Goal: Contribute content

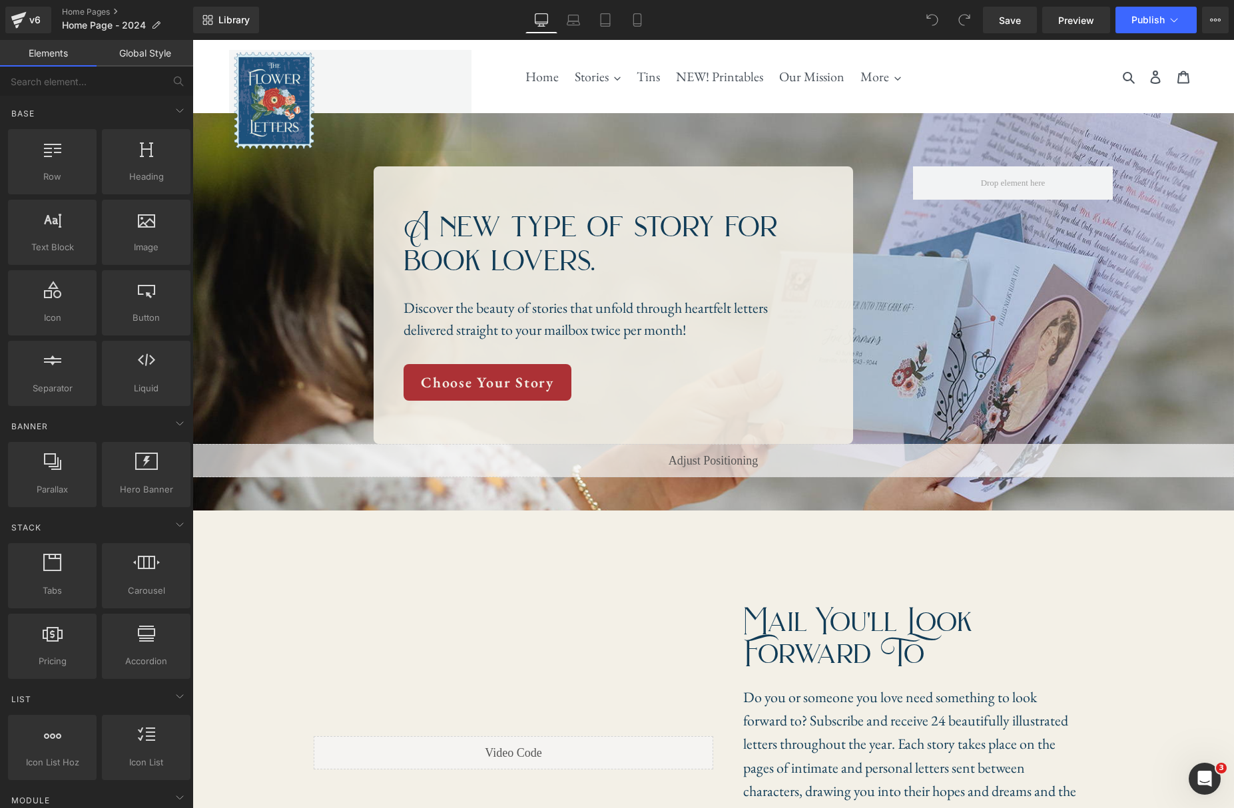
drag, startPoint x: 192, startPoint y: 40, endPoint x: 561, endPoint y: 253, distance: 425.9
click at [587, 250] on div "A new type of story for book lovers. Heading" at bounding box center [602, 243] width 399 height 67
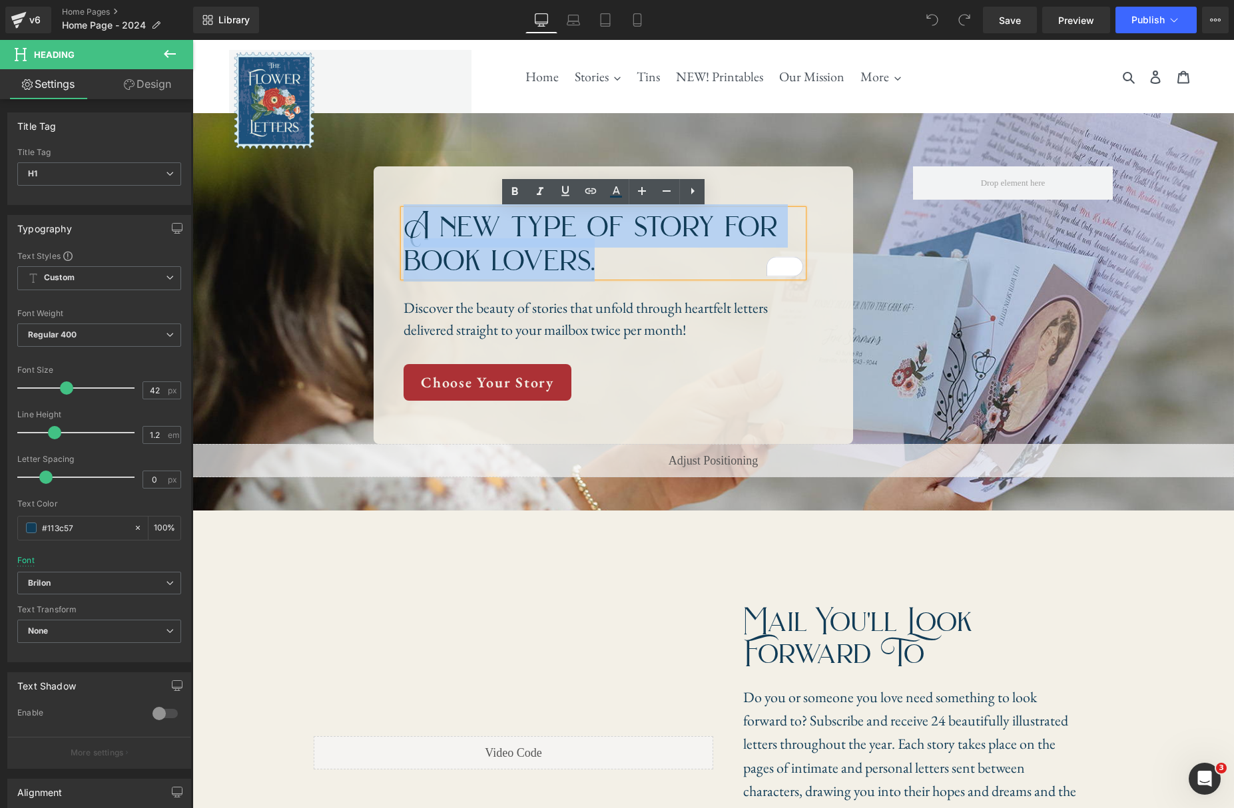
drag, startPoint x: 593, startPoint y: 260, endPoint x: 406, endPoint y: 228, distance: 189.1
click at [406, 228] on h1 "A new type of story for book lovers." at bounding box center [602, 243] width 399 height 67
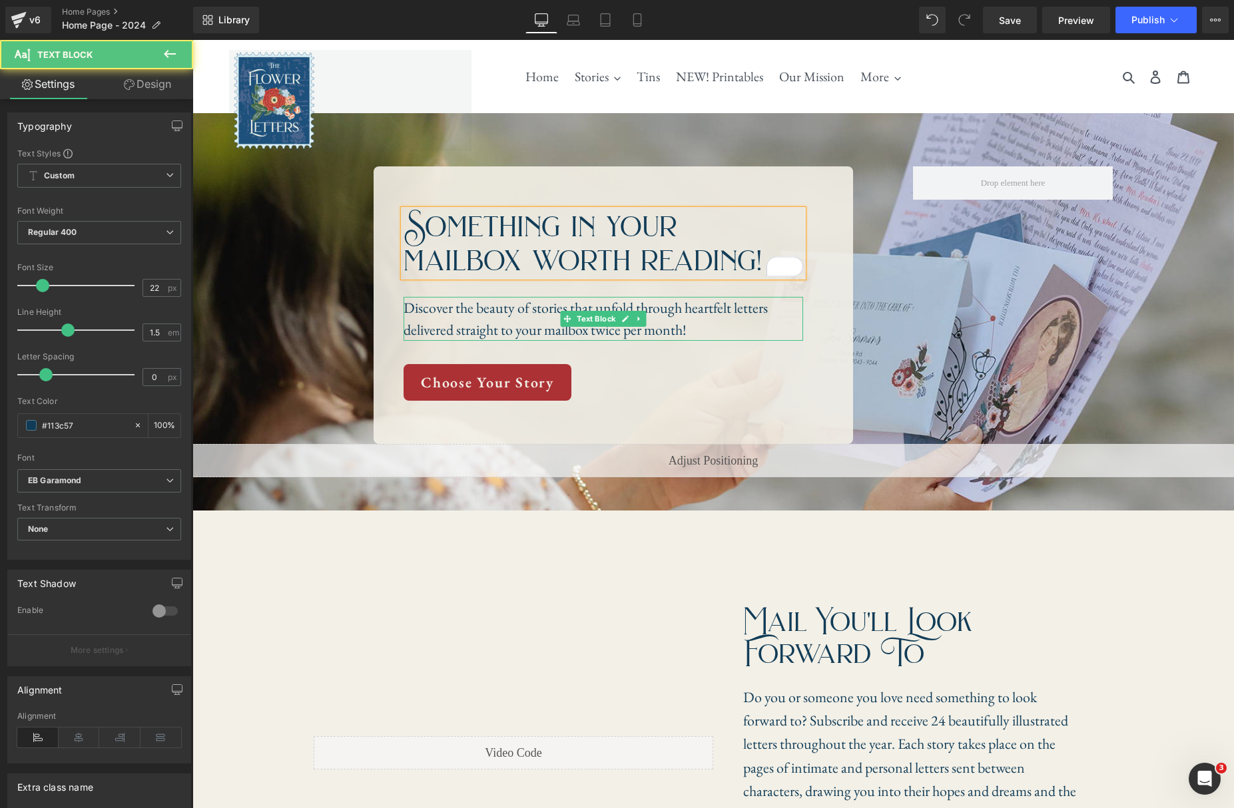
click at [720, 306] on p "Discover the beauty of stories that unfold through heartfelt letters delivered …" at bounding box center [602, 319] width 399 height 44
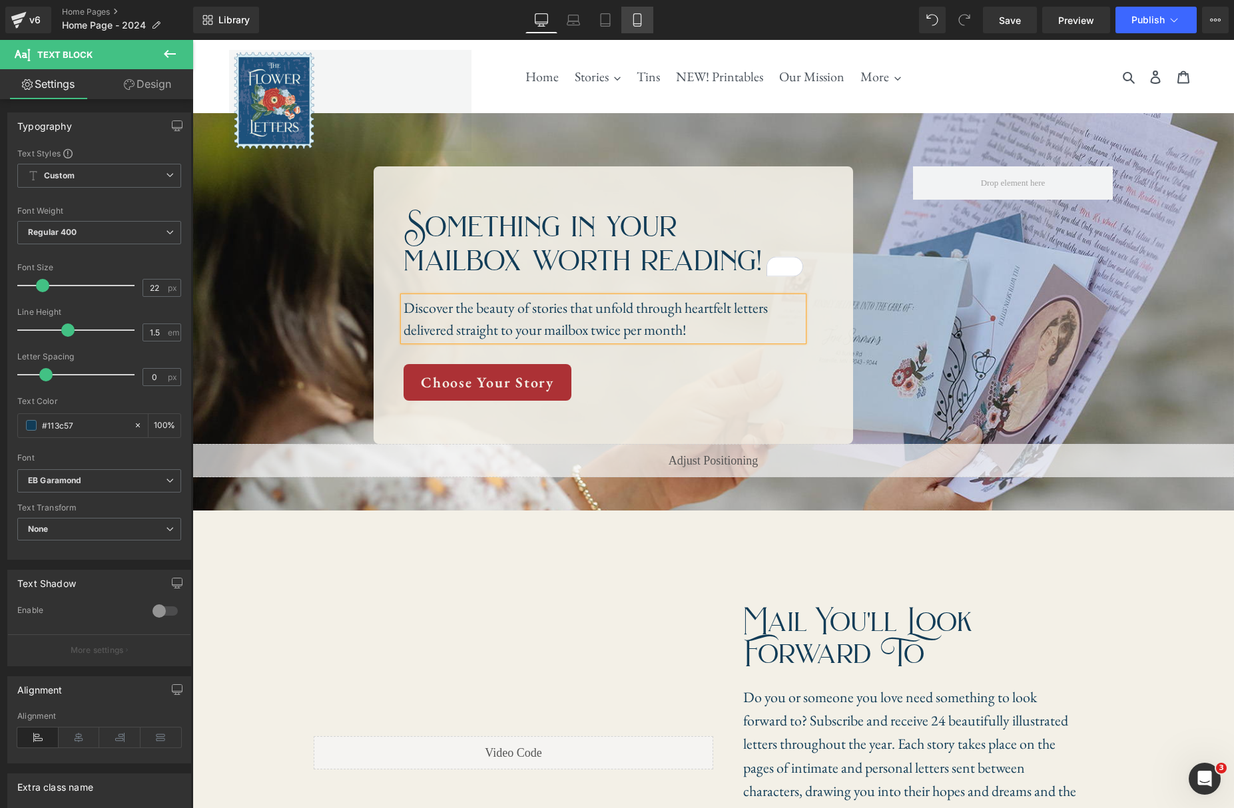
click at [627, 17] on link "Mobile" at bounding box center [637, 20] width 32 height 27
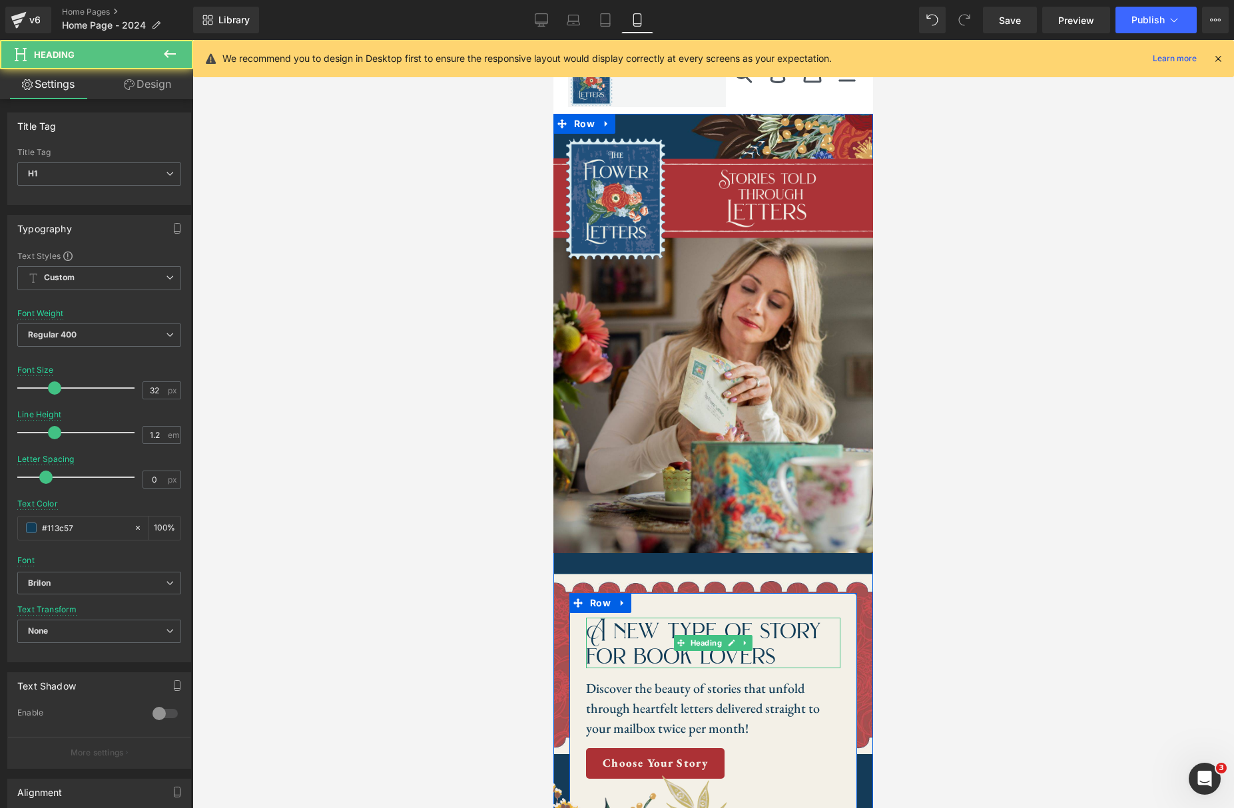
click at [768, 656] on h1 "A new type of story for book lovers" at bounding box center [713, 643] width 254 height 51
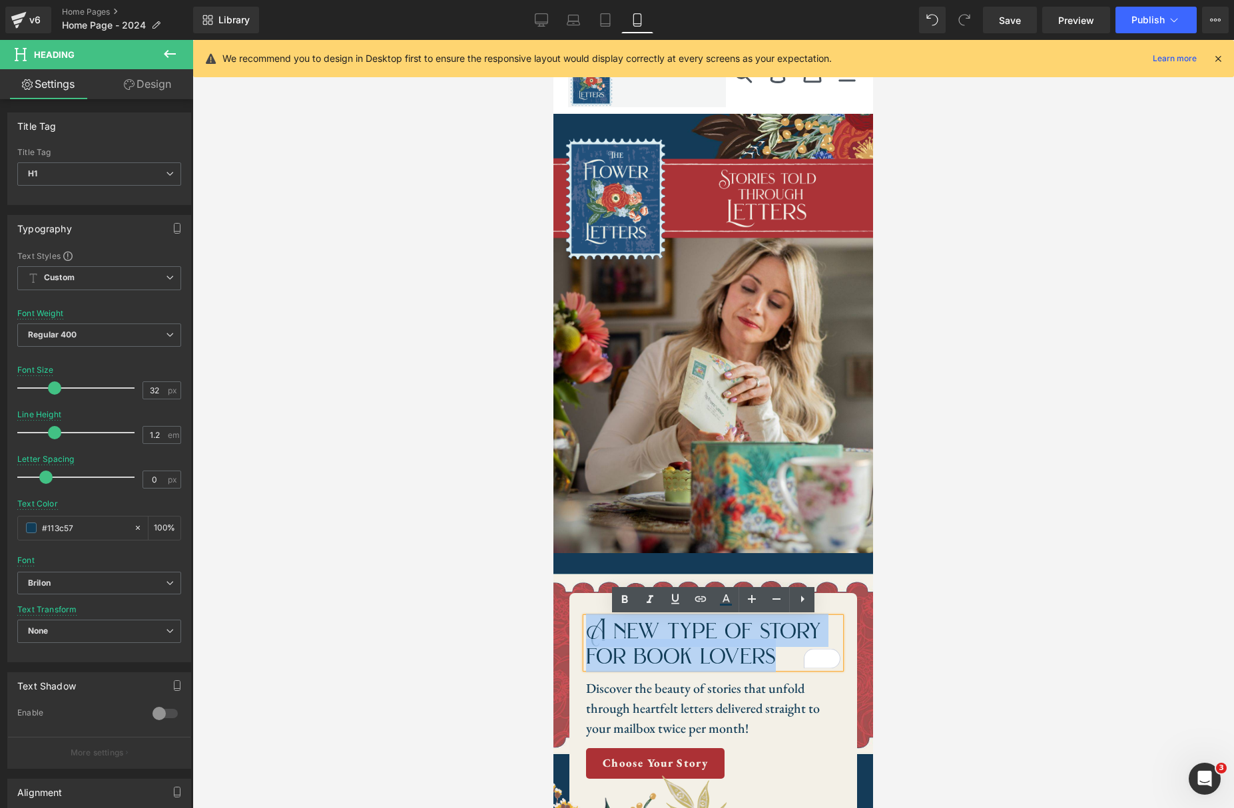
drag, startPoint x: 777, startPoint y: 658, endPoint x: 593, endPoint y: 630, distance: 185.9
click at [593, 630] on h1 "A new type of story for book lovers" at bounding box center [713, 643] width 254 height 51
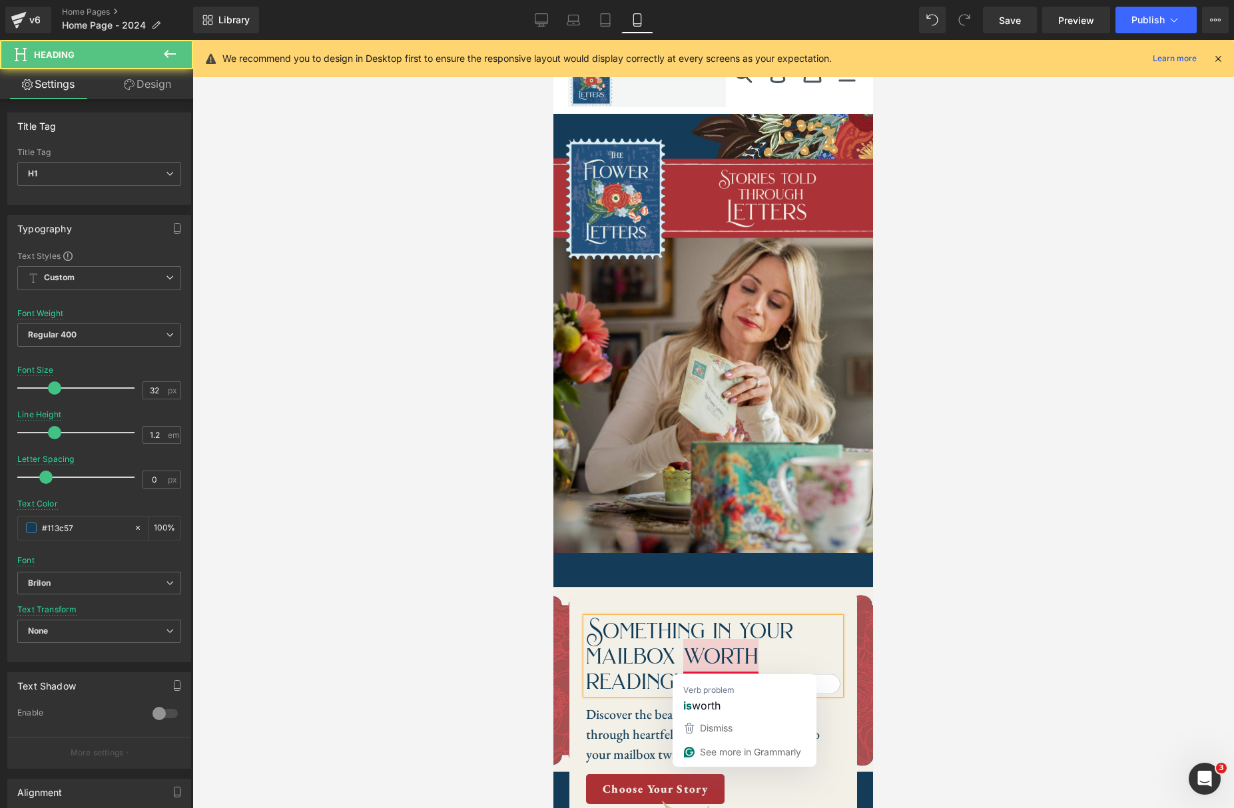
click at [768, 654] on h1 "Something in your mailbox worth reading!" at bounding box center [713, 656] width 254 height 77
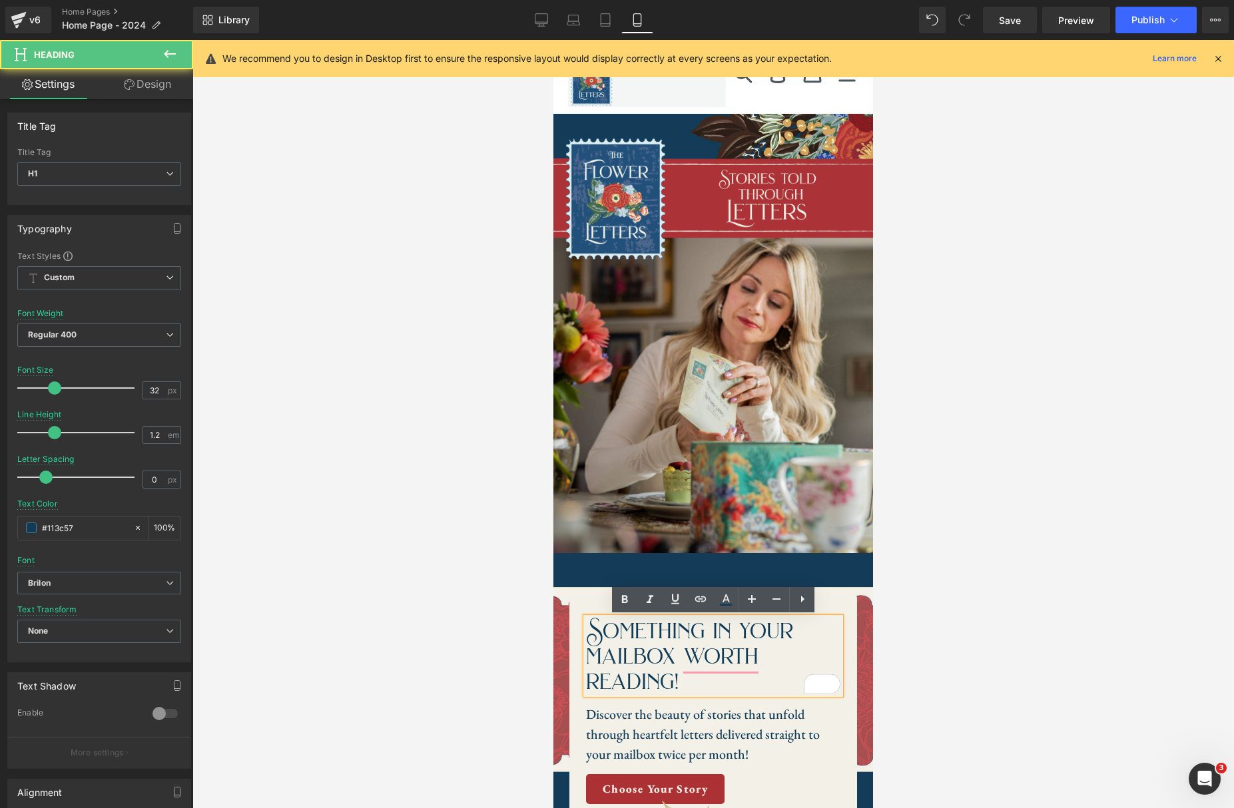
click at [696, 686] on h1 "Something in your mailbox worth reading!" at bounding box center [713, 656] width 254 height 77
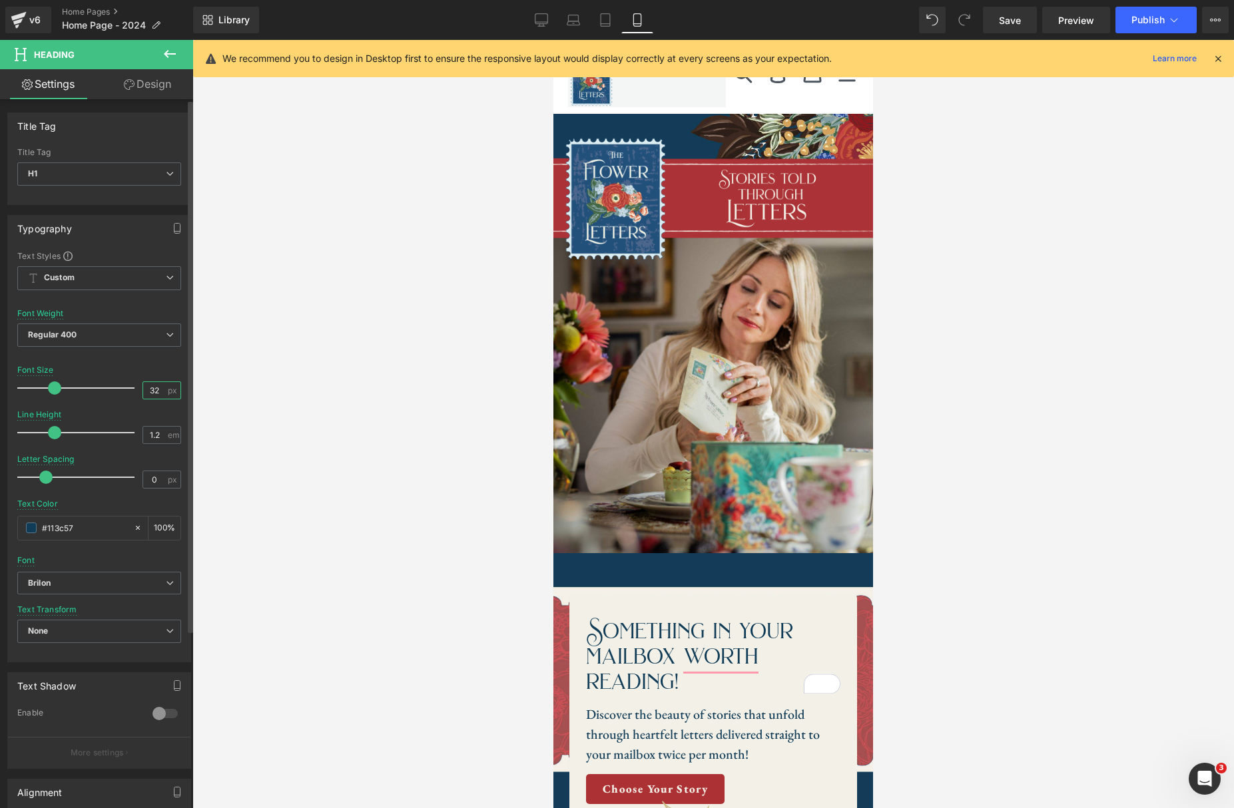
click at [160, 389] on input "32" at bounding box center [154, 390] width 23 height 17
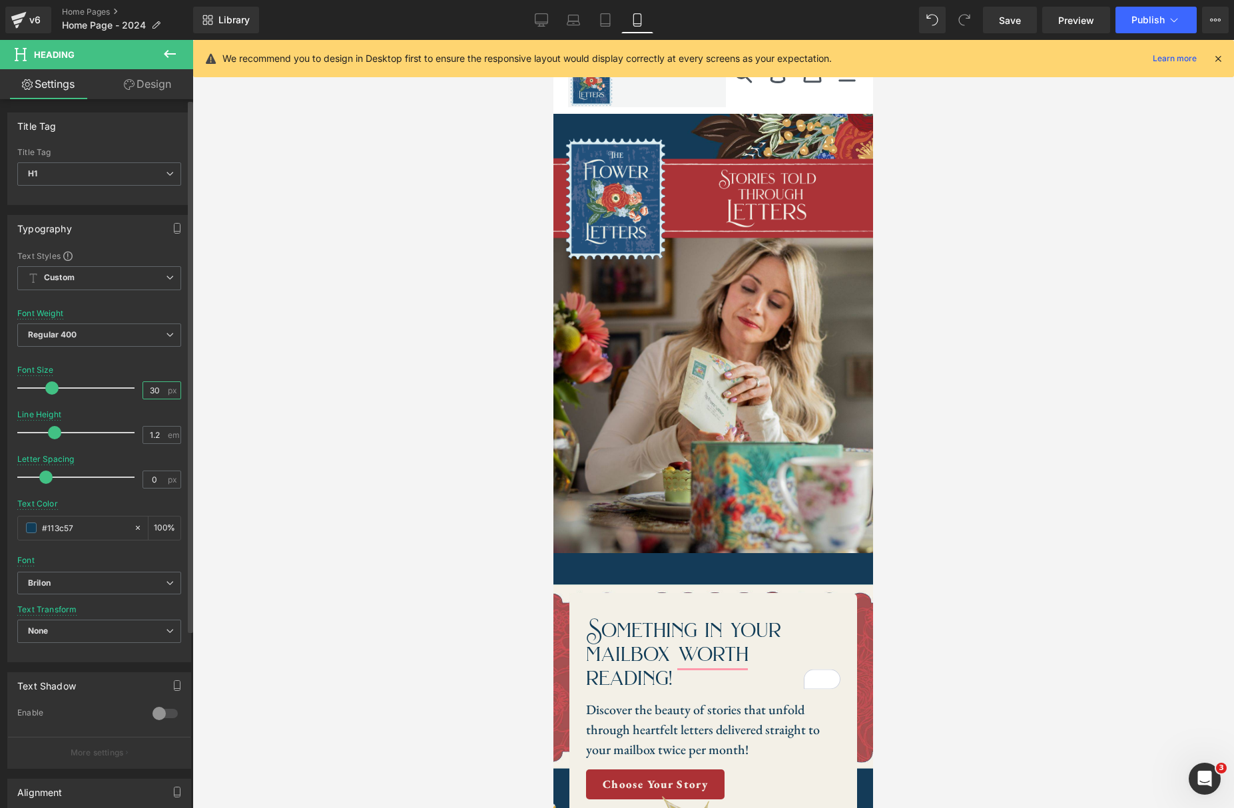
type input "30"
click at [148, 373] on div "Font Size 30 px" at bounding box center [99, 387] width 164 height 45
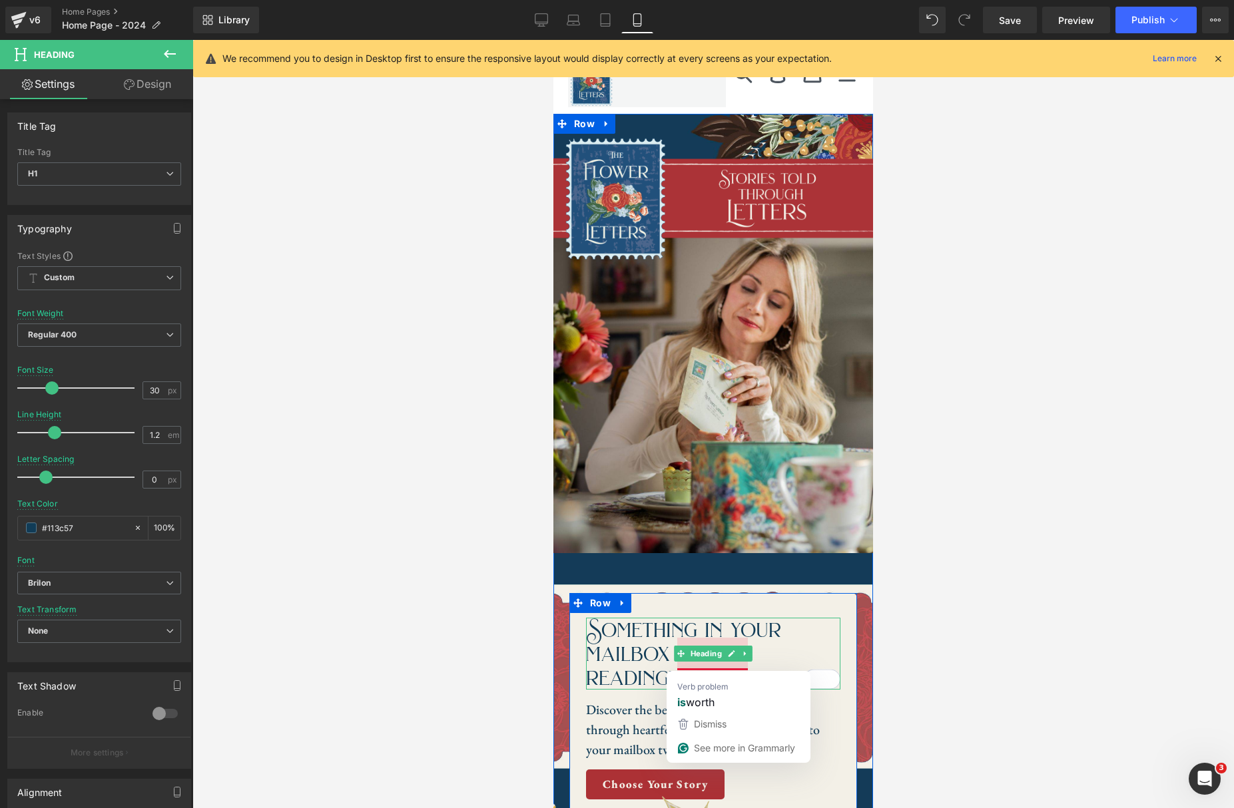
click at [705, 644] on h1 "Something in your mailbox worth reading!" at bounding box center [713, 654] width 254 height 72
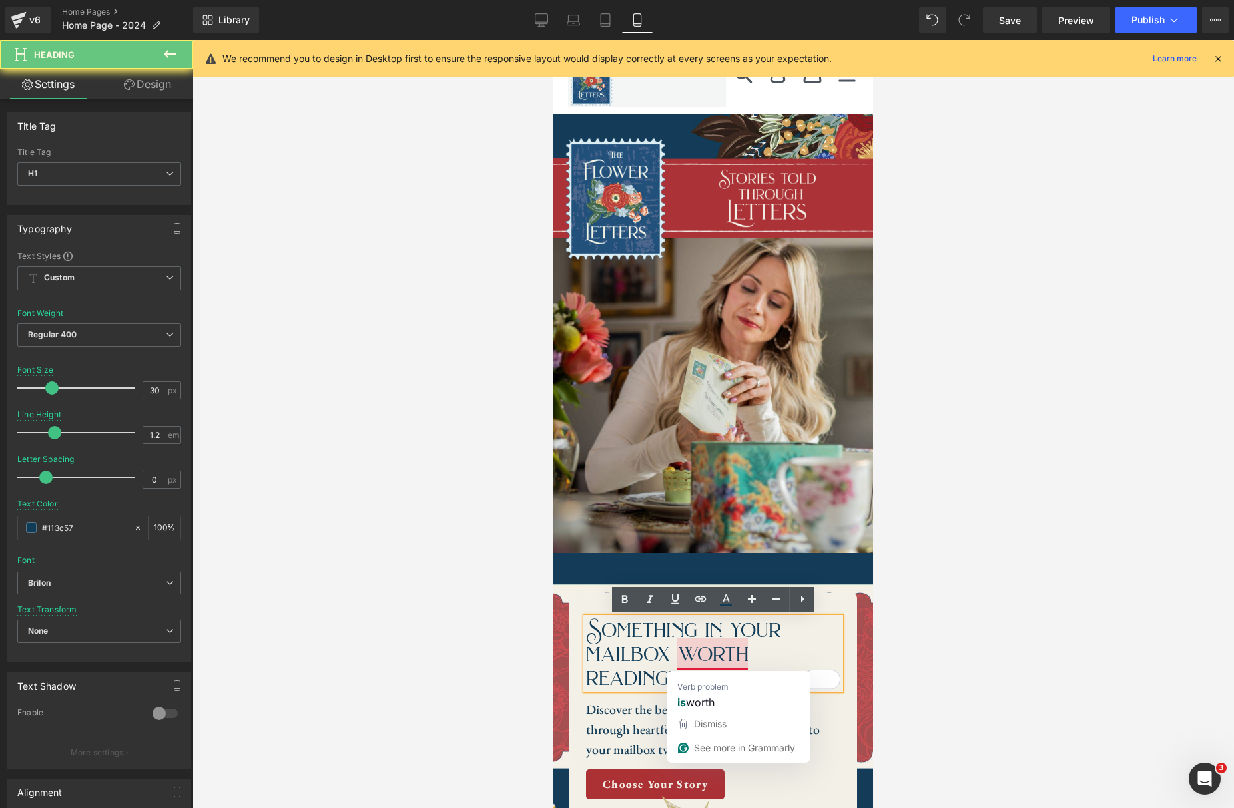
click at [636, 650] on h1 "Something in your mailbox worth reading!" at bounding box center [713, 654] width 254 height 72
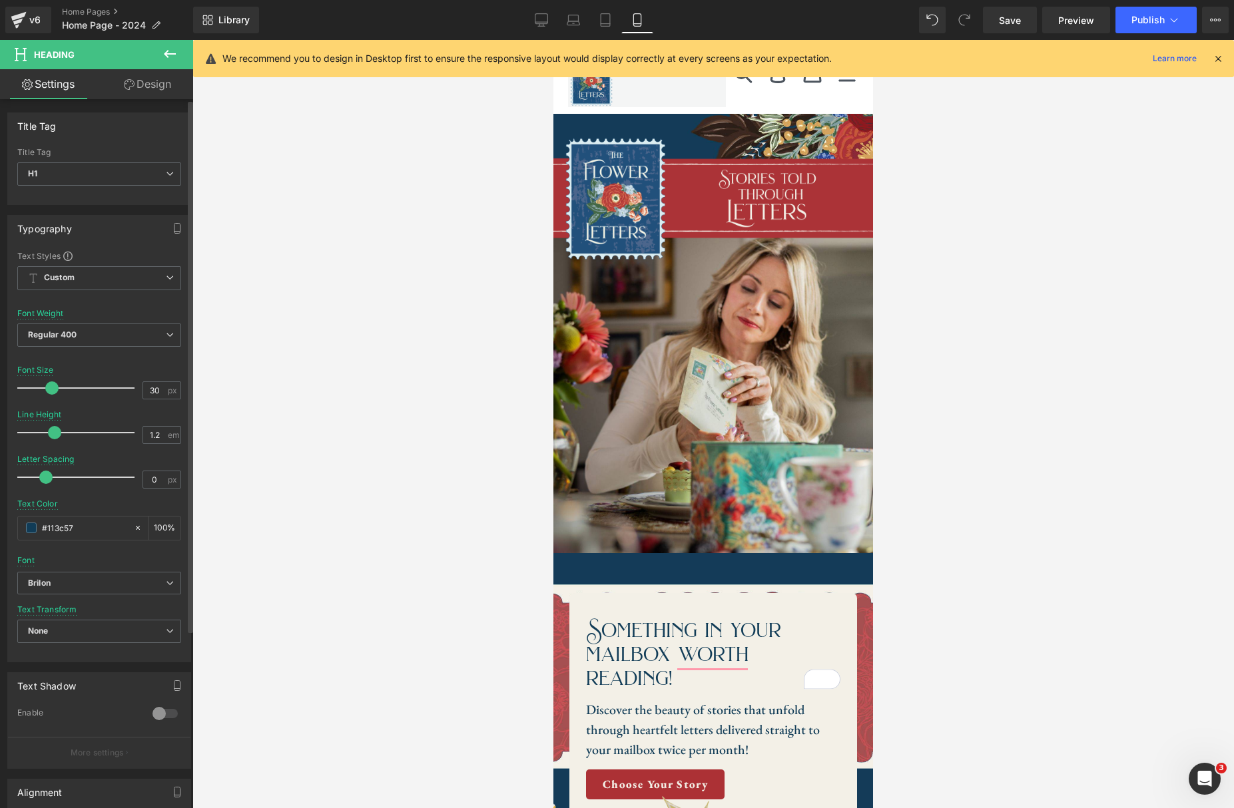
click at [49, 385] on span at bounding box center [51, 387] width 13 height 13
click at [531, 21] on link "Desktop" at bounding box center [541, 20] width 32 height 27
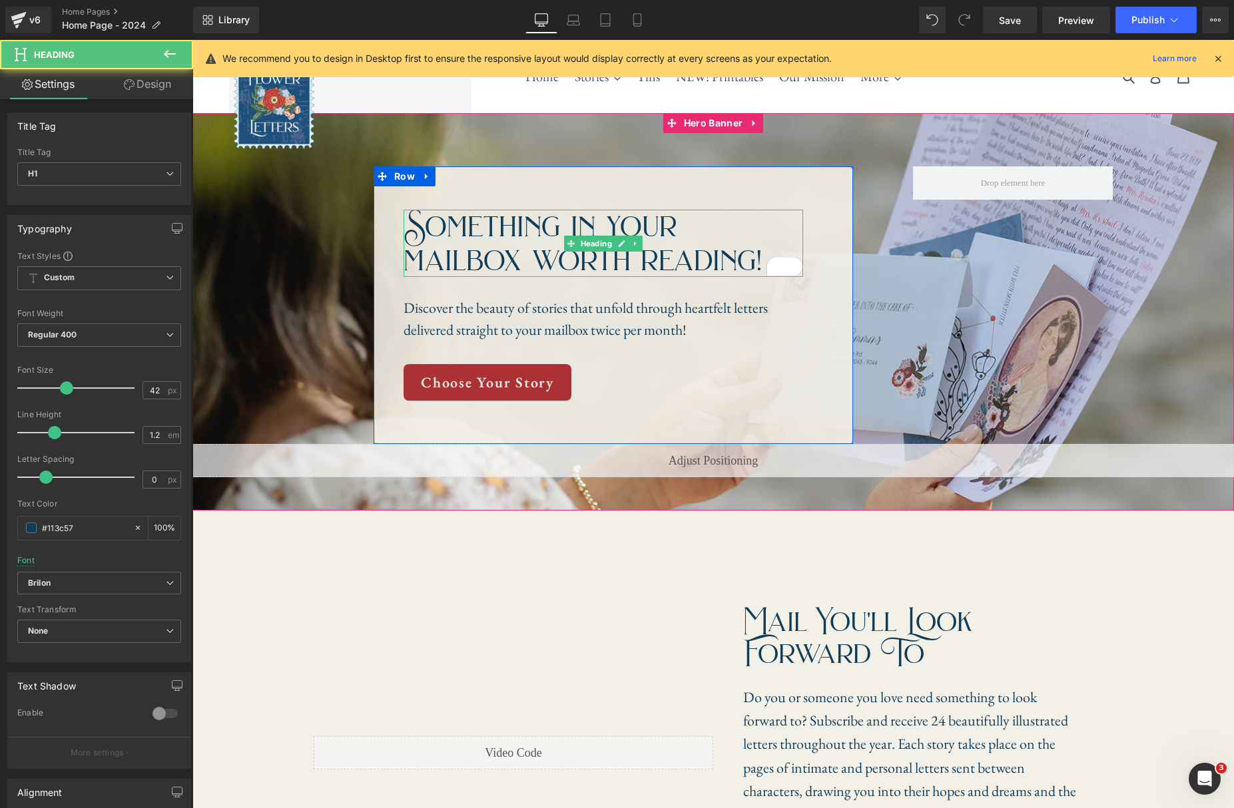
click at [408, 225] on h1 "Something in your mailbox worth reading!" at bounding box center [602, 243] width 399 height 67
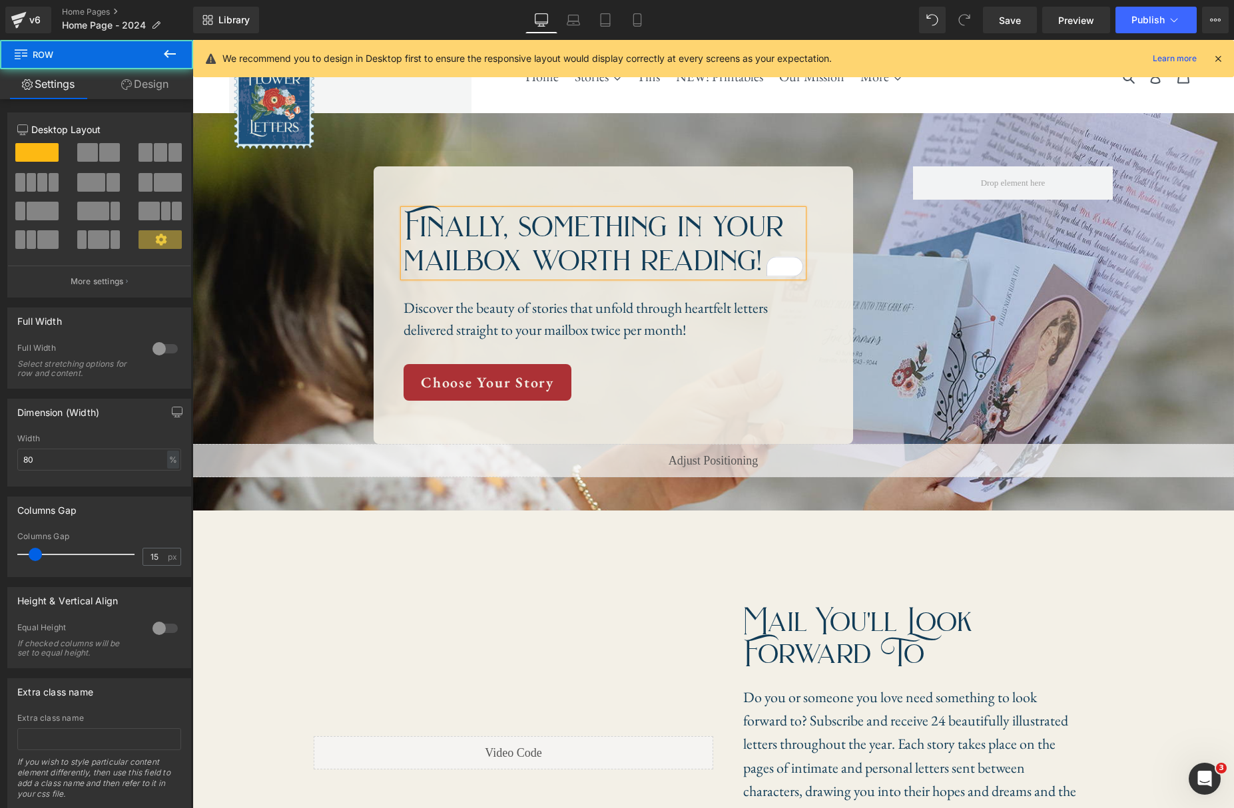
click at [820, 359] on div "Finally, something in your mailbox worth reading! Heading Discover the beauty o…" at bounding box center [612, 305] width 479 height 278
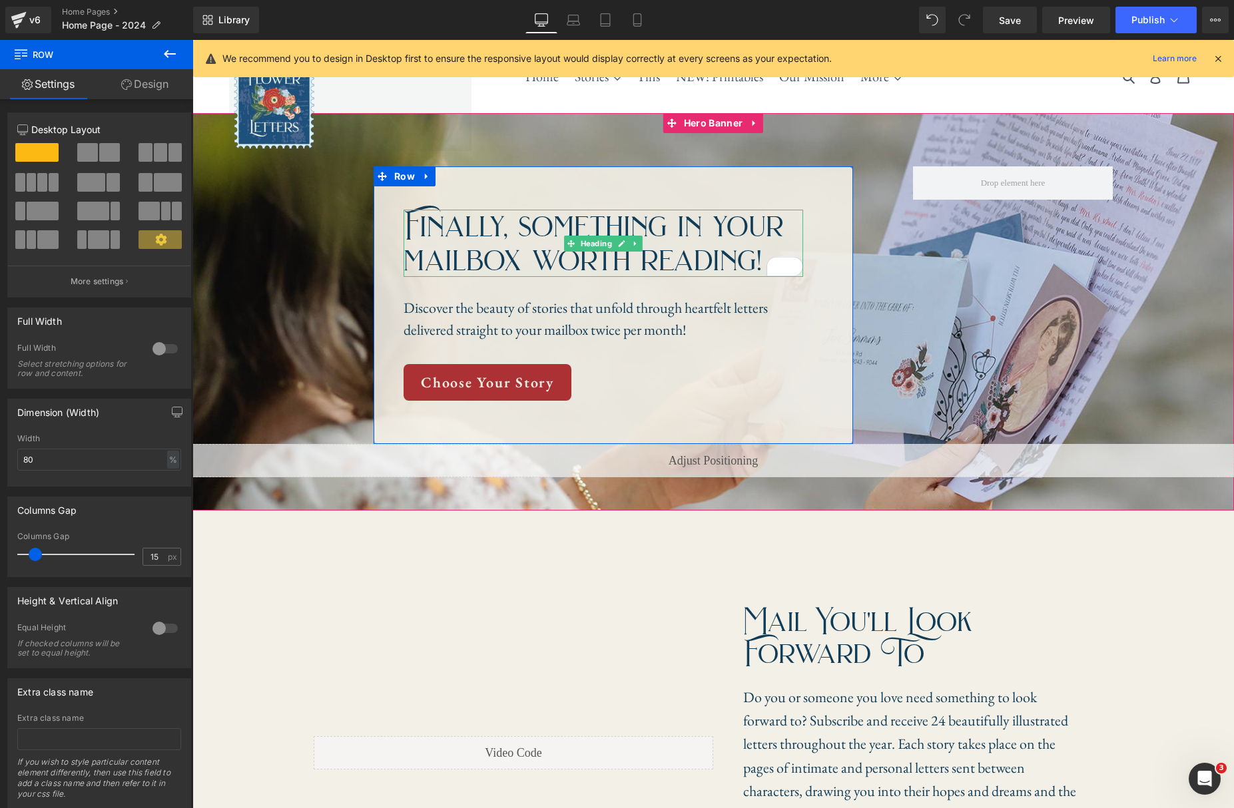
click at [527, 222] on h1 "Finally, something in your mailbox worth reading!" at bounding box center [602, 243] width 399 height 67
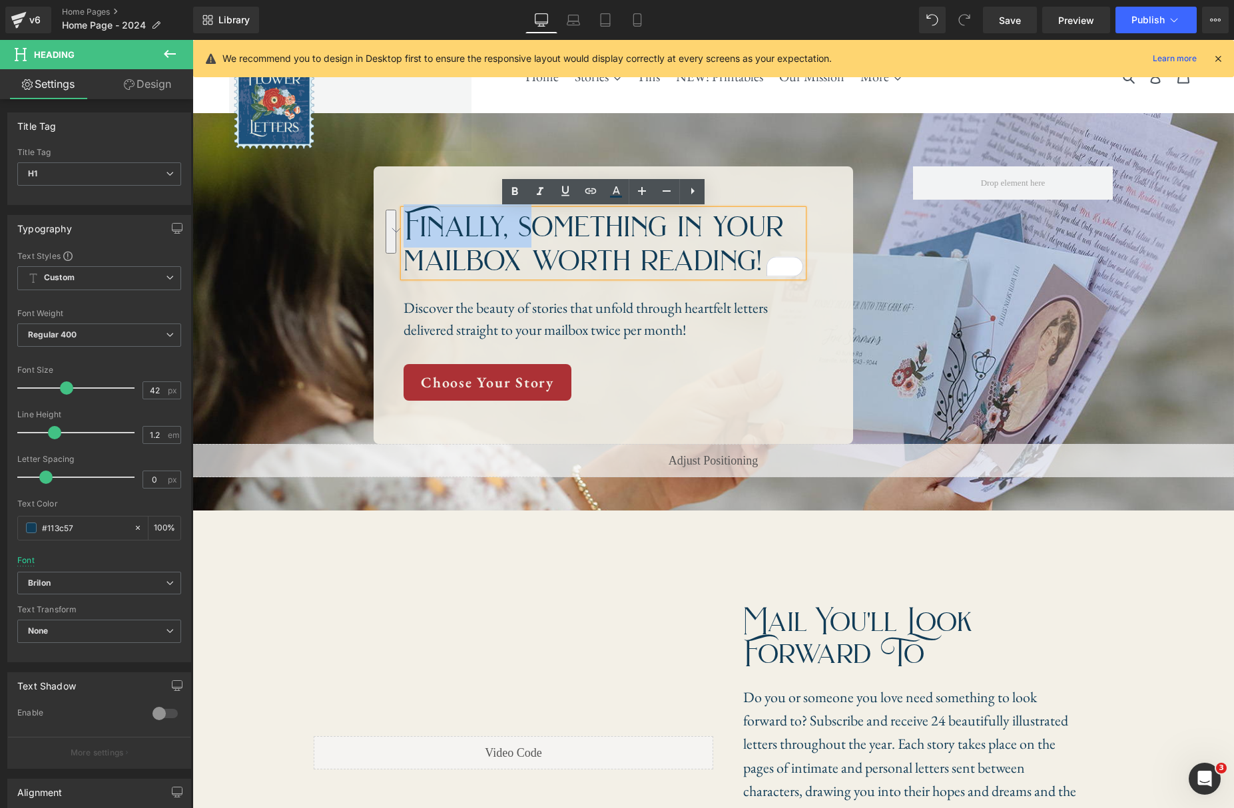
drag, startPoint x: 530, startPoint y: 224, endPoint x: 405, endPoint y: 220, distance: 124.6
click at [405, 220] on h1 "Finally, something in your mailbox worth reading!" at bounding box center [602, 243] width 399 height 67
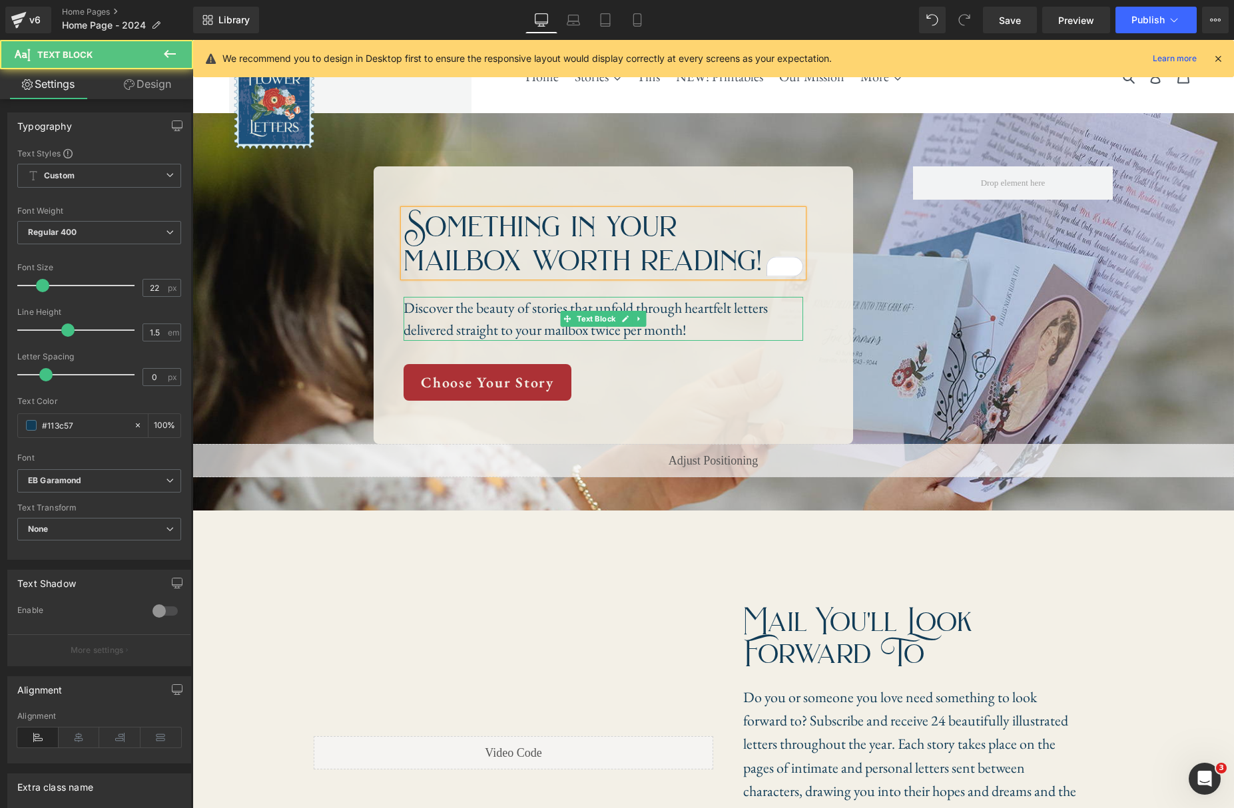
click at [722, 330] on p "Discover the beauty of stories that unfold through heartfelt letters delivered …" at bounding box center [602, 319] width 399 height 44
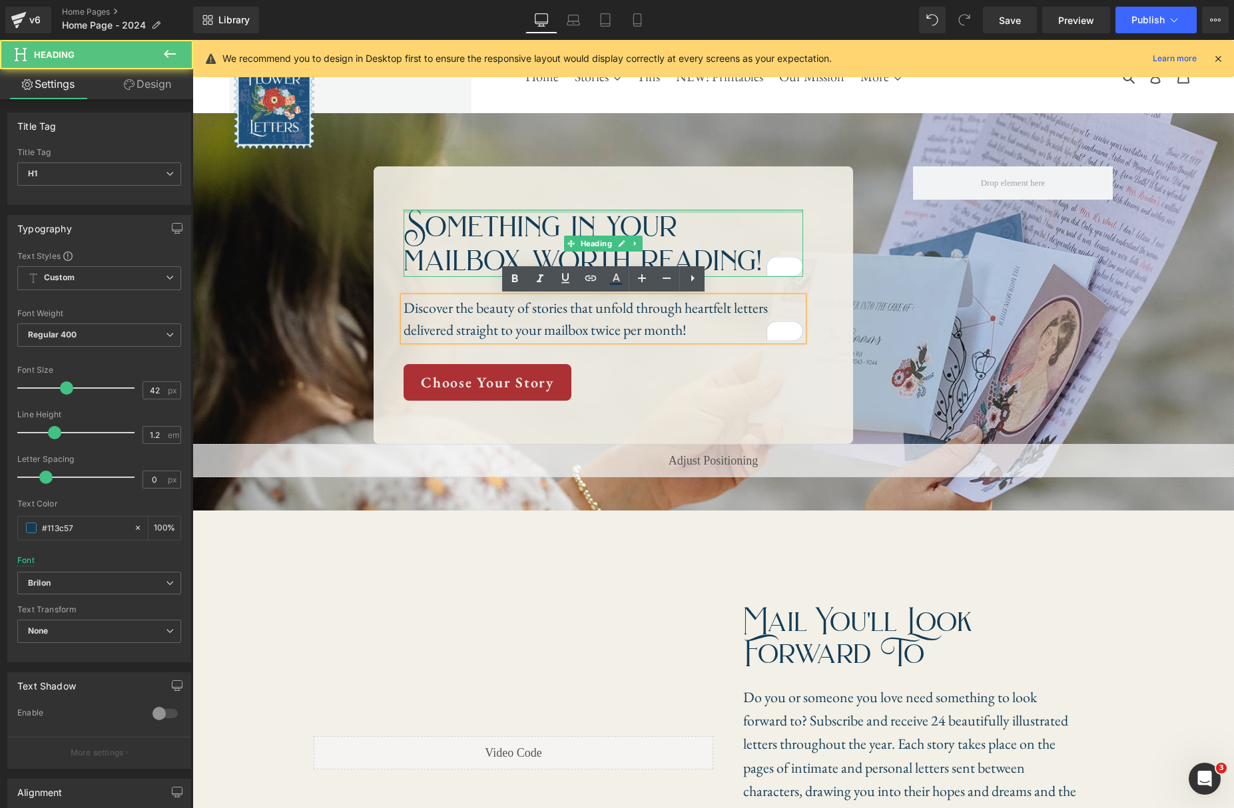
click at [713, 212] on div at bounding box center [602, 211] width 399 height 3
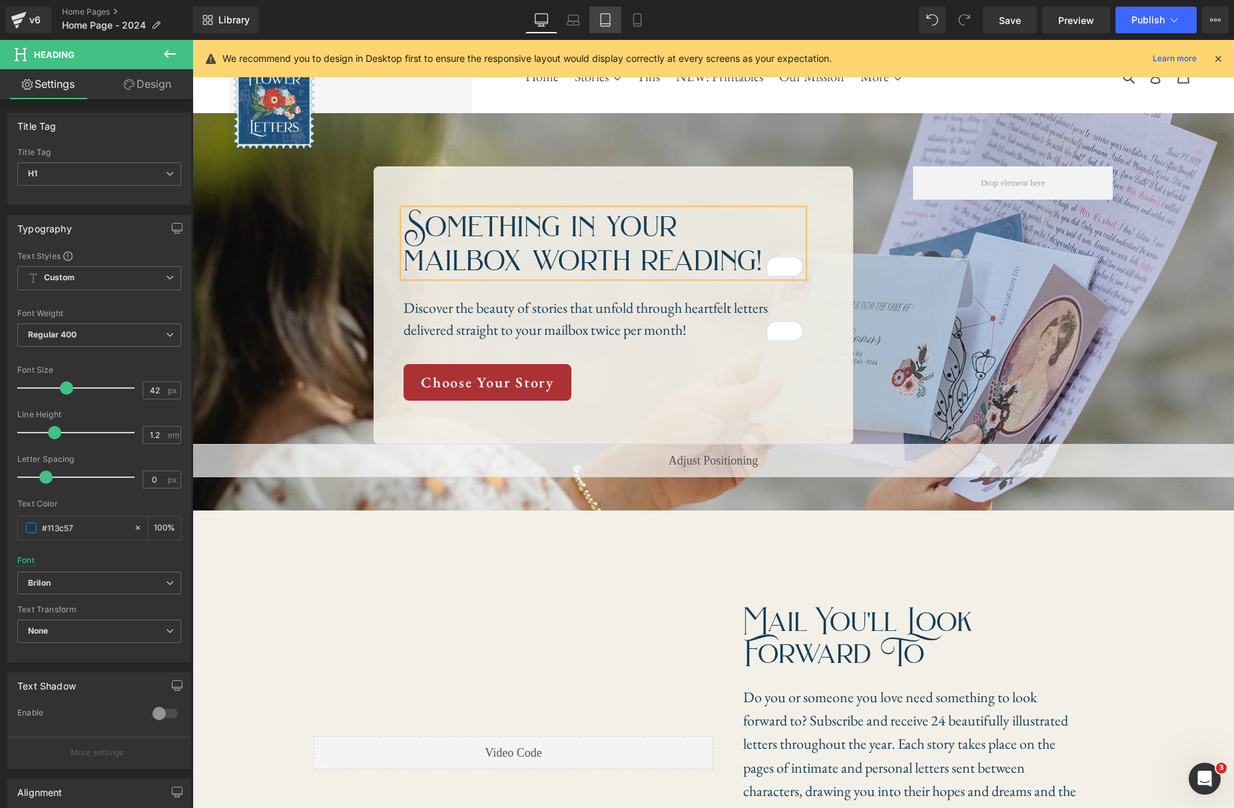
click at [598, 21] on icon at bounding box center [604, 19] width 13 height 13
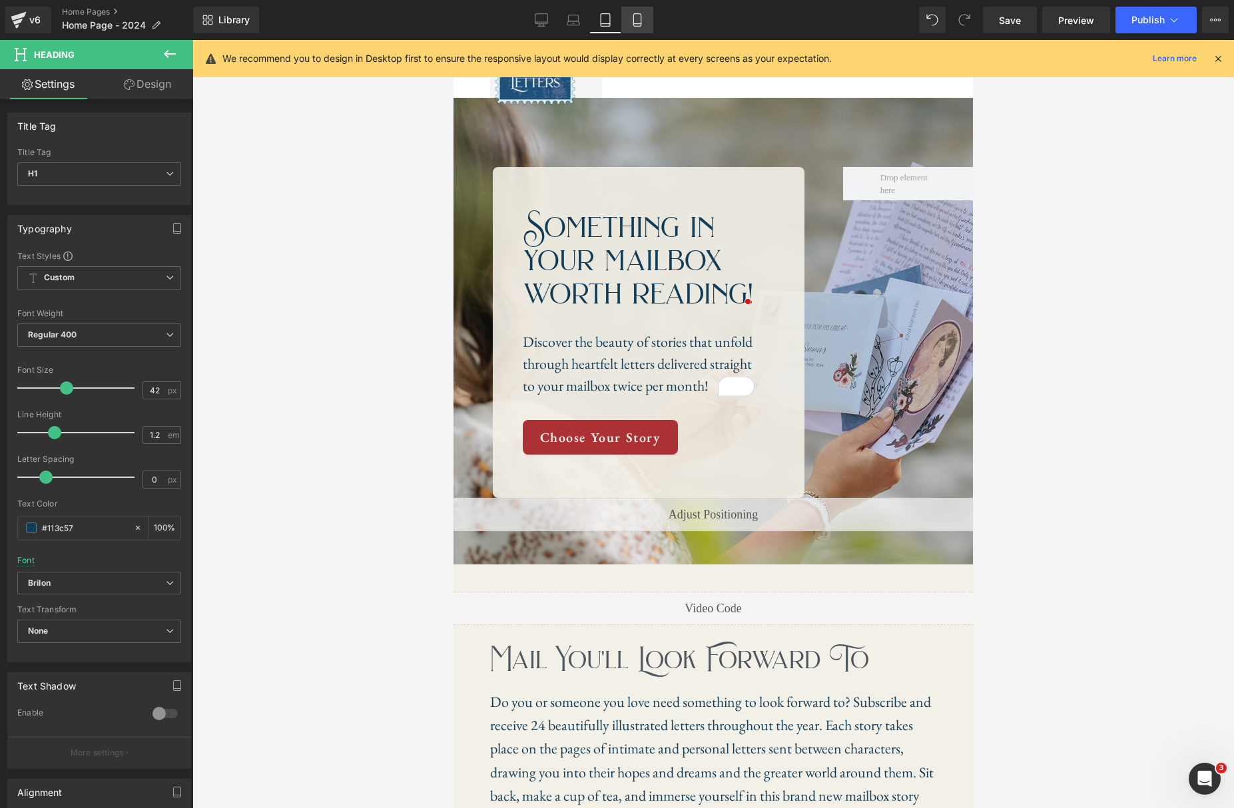
click at [644, 21] on icon at bounding box center [636, 19] width 13 height 13
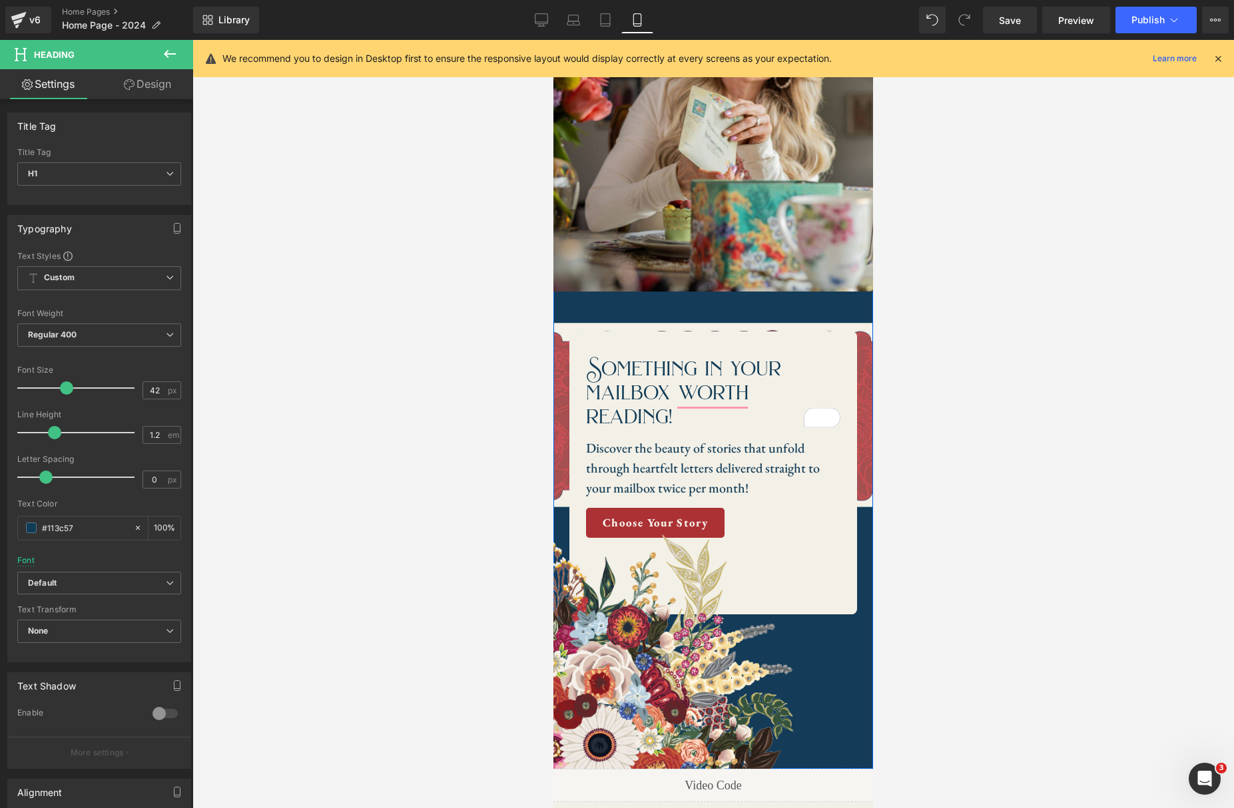
scroll to position [272, 0]
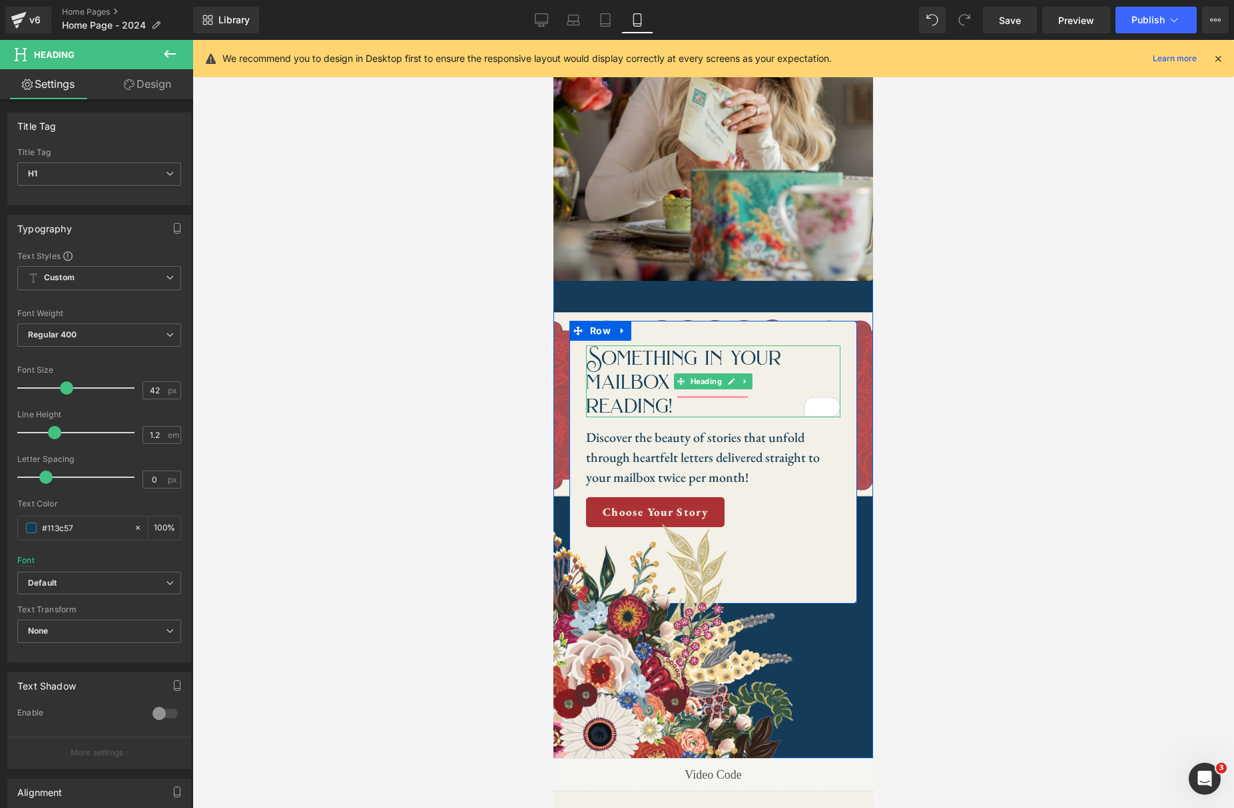
click at [712, 405] on h1 "Something in your mailbox worth reading!" at bounding box center [713, 382] width 254 height 72
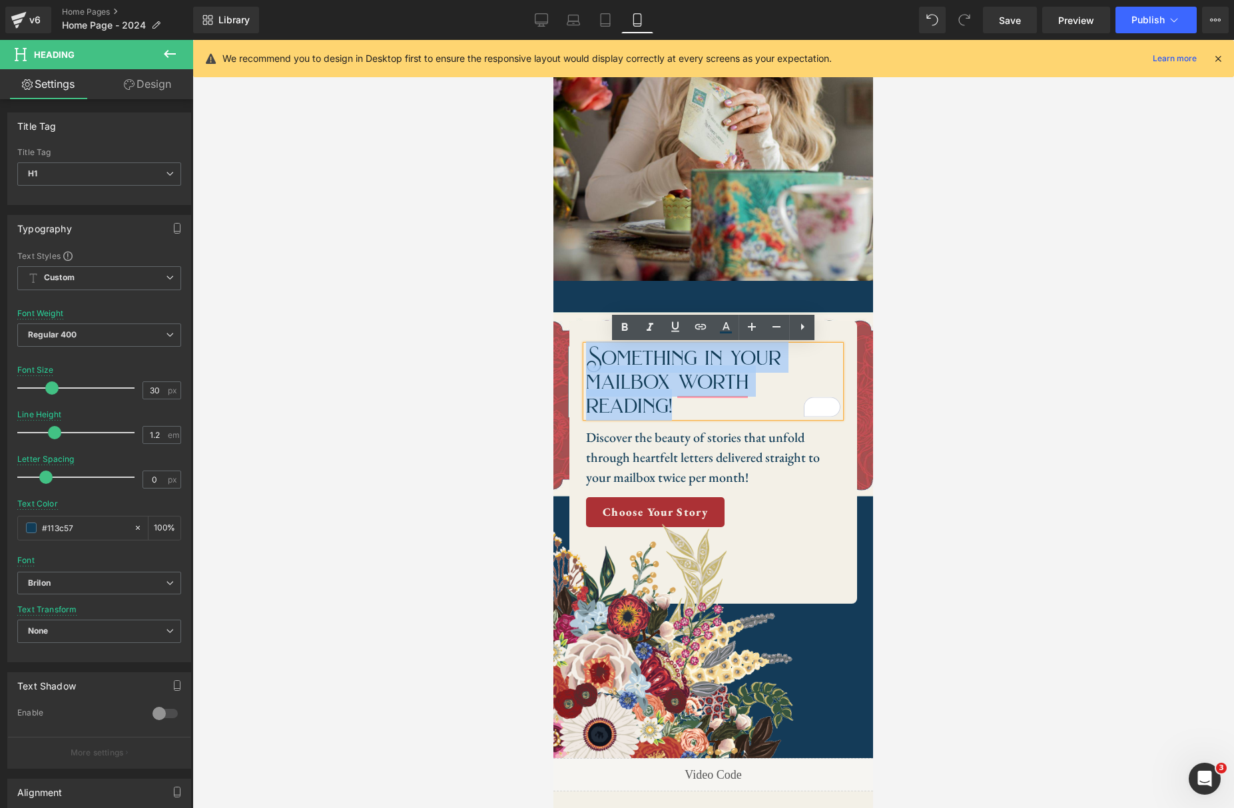
drag, startPoint x: 709, startPoint y: 403, endPoint x: 591, endPoint y: 359, distance: 126.4
click at [591, 359] on h1 "Something in your mailbox worth reading!" at bounding box center [713, 382] width 254 height 72
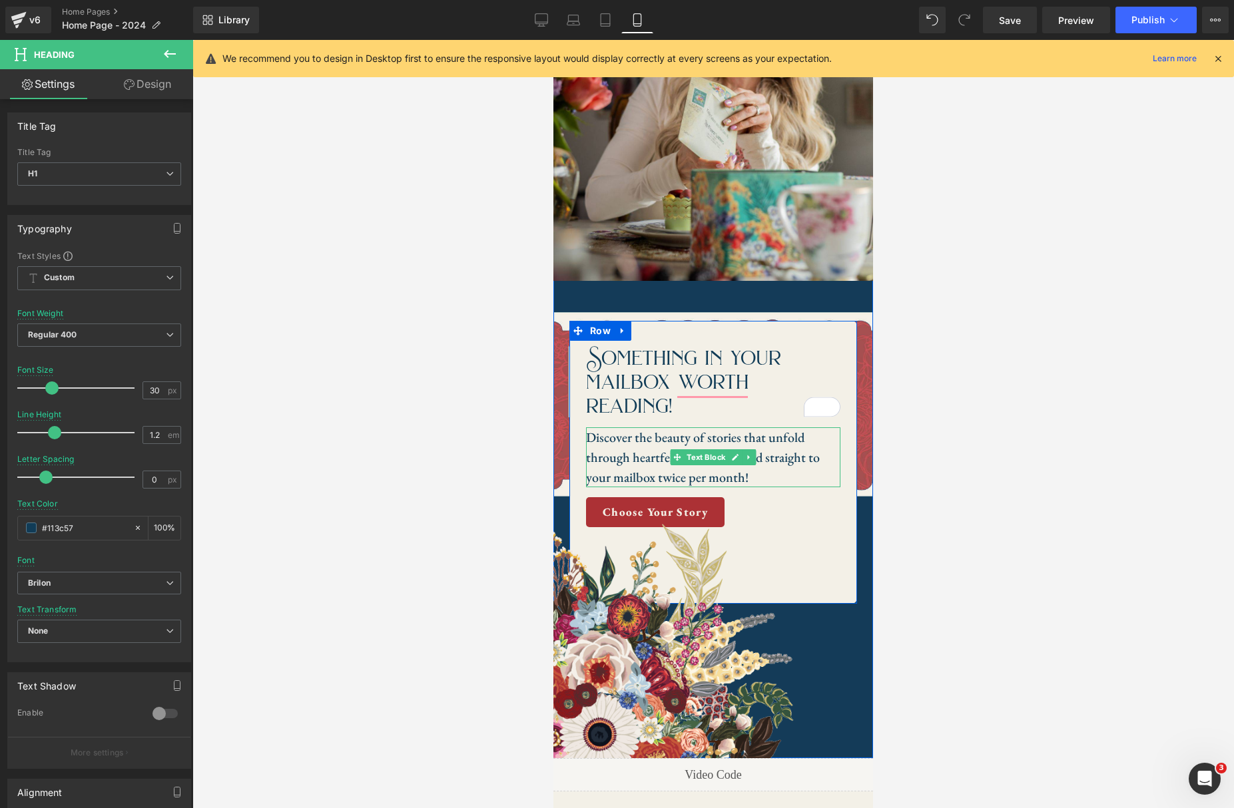
click at [780, 437] on p "Discover the beauty of stories that unfold through heartfelt letters delivered …" at bounding box center [713, 457] width 254 height 60
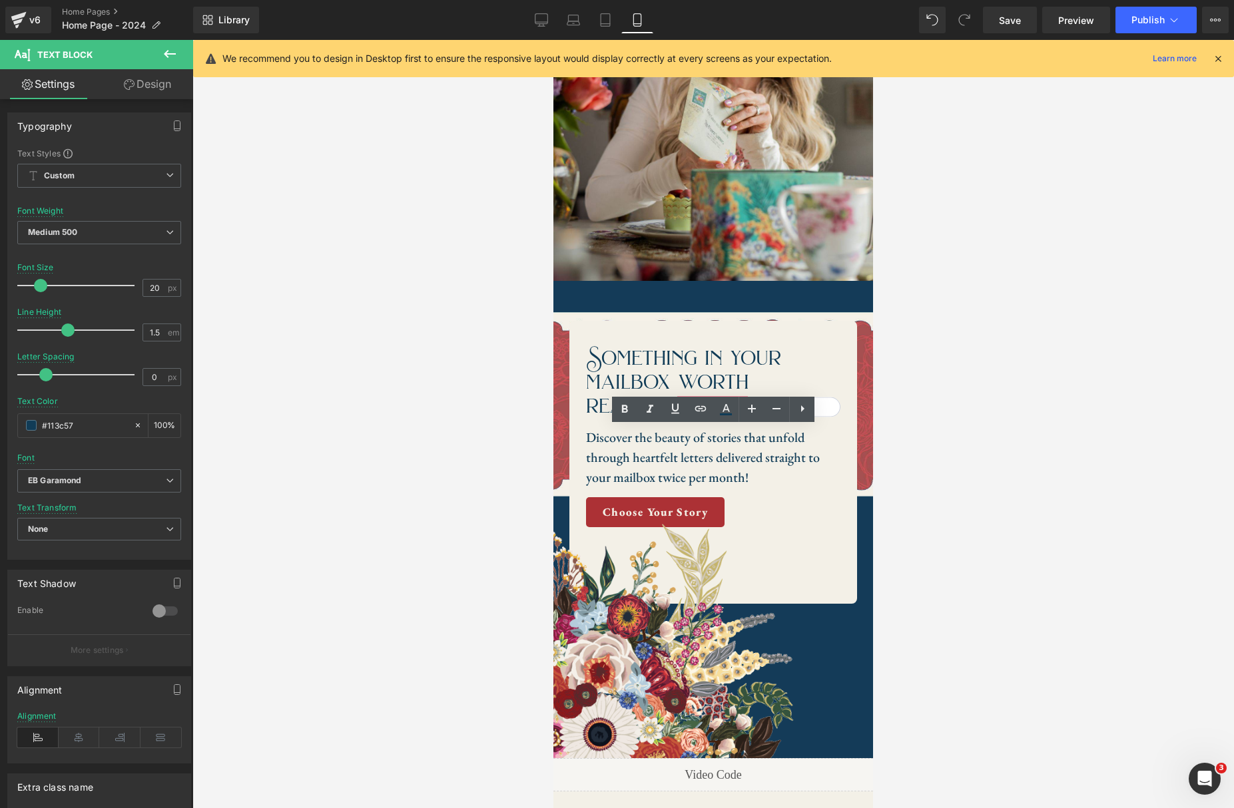
click at [1000, 322] on div at bounding box center [712, 424] width 1041 height 768
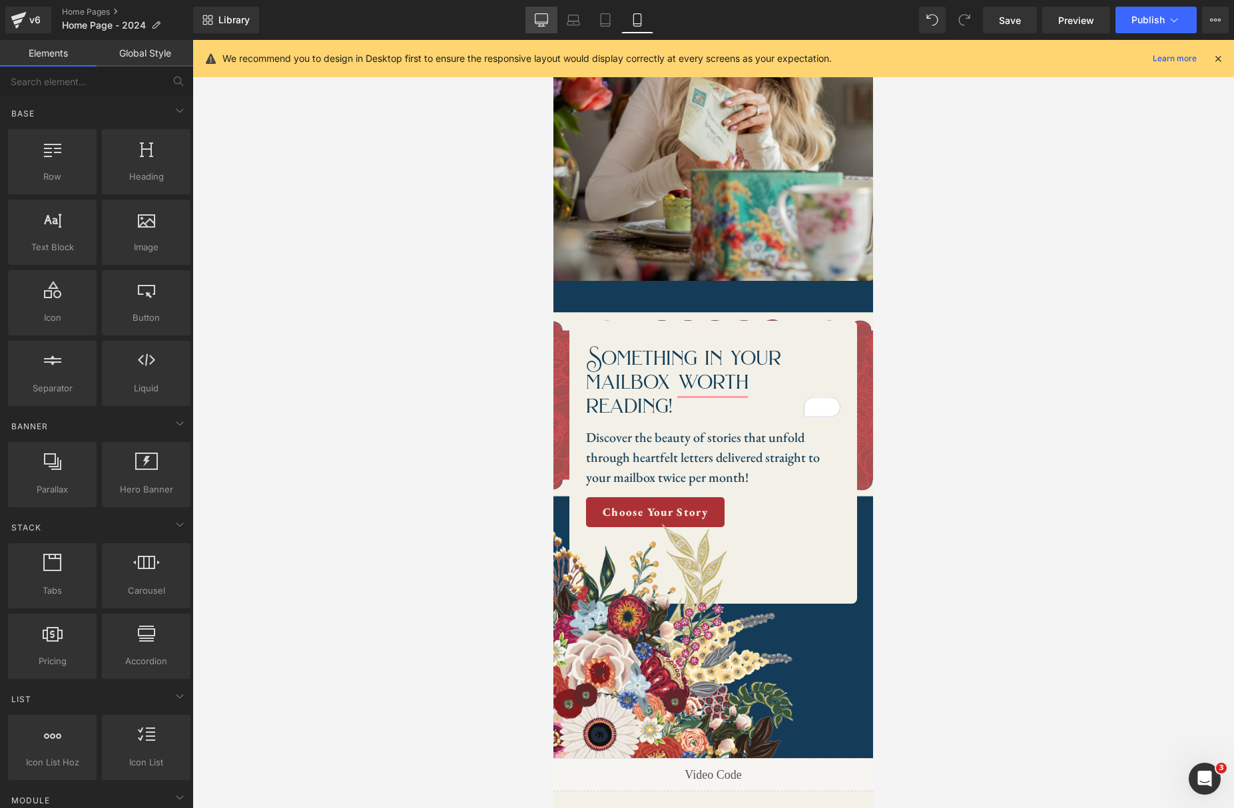
click at [541, 22] on icon at bounding box center [541, 22] width 13 height 0
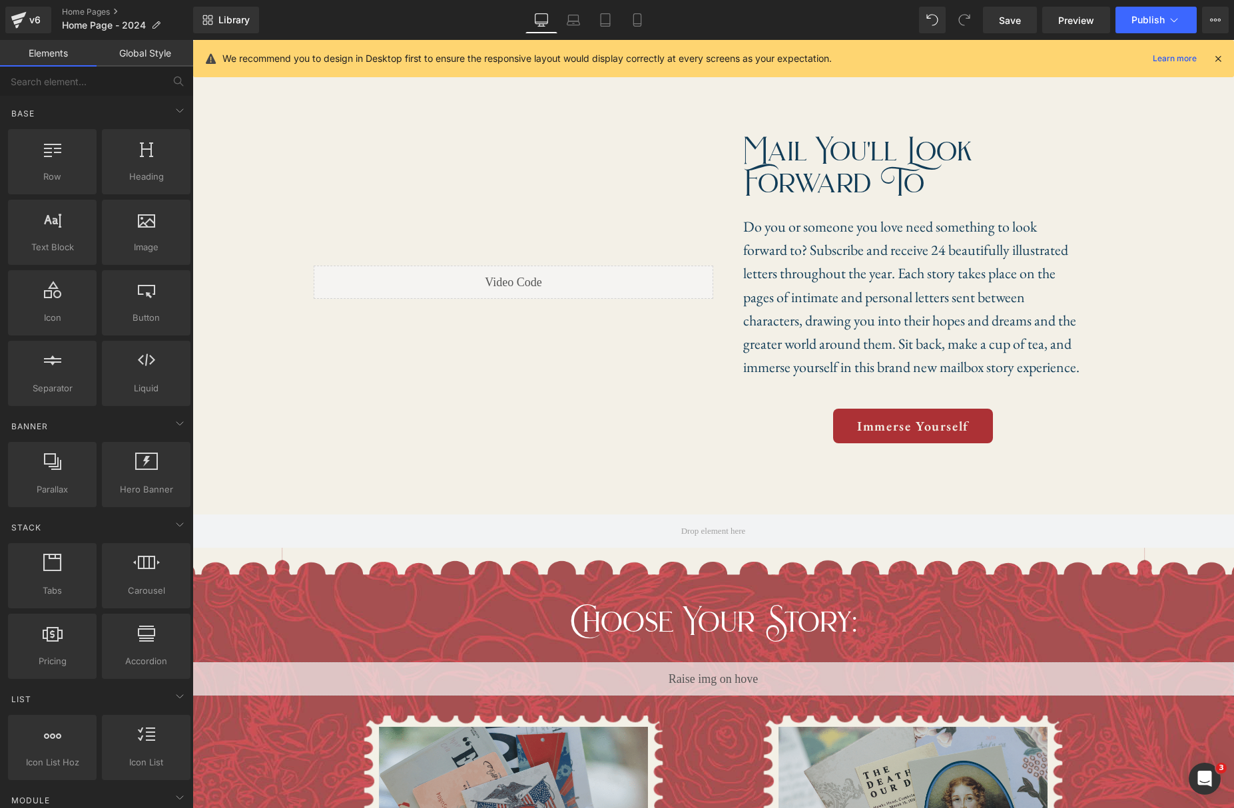
scroll to position [0, 0]
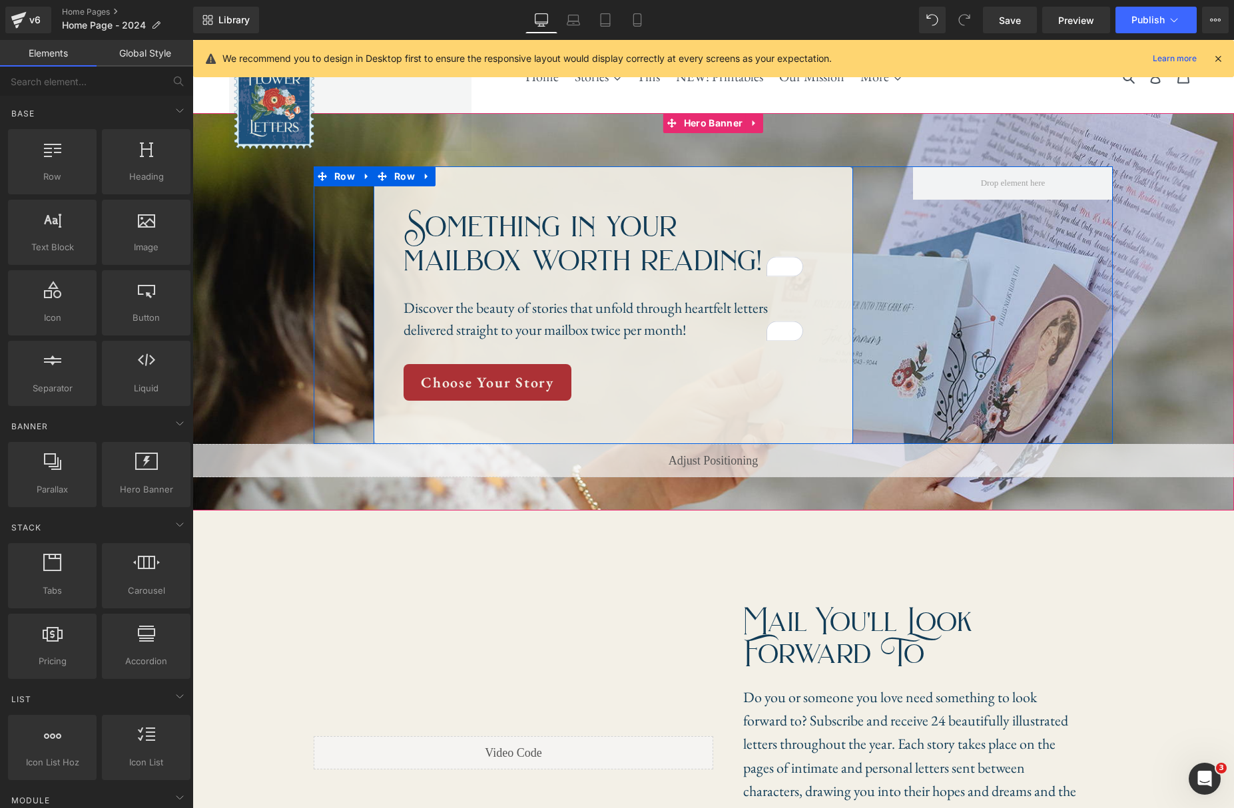
click at [739, 198] on div "Something in your mailbox worth reading! Heading Discover the beauty of stories…" at bounding box center [612, 305] width 479 height 278
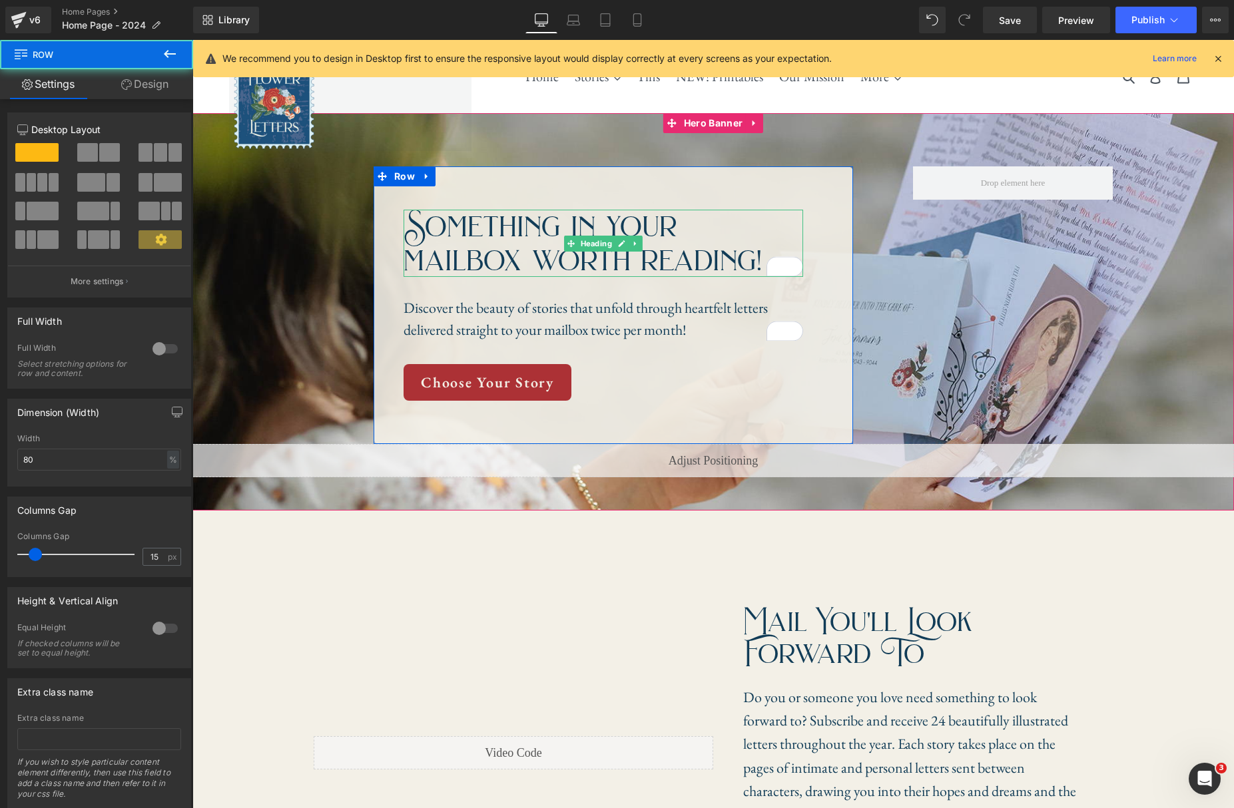
click at [636, 245] on icon at bounding box center [635, 244] width 7 height 8
click at [587, 245] on span "Heading" at bounding box center [596, 244] width 37 height 16
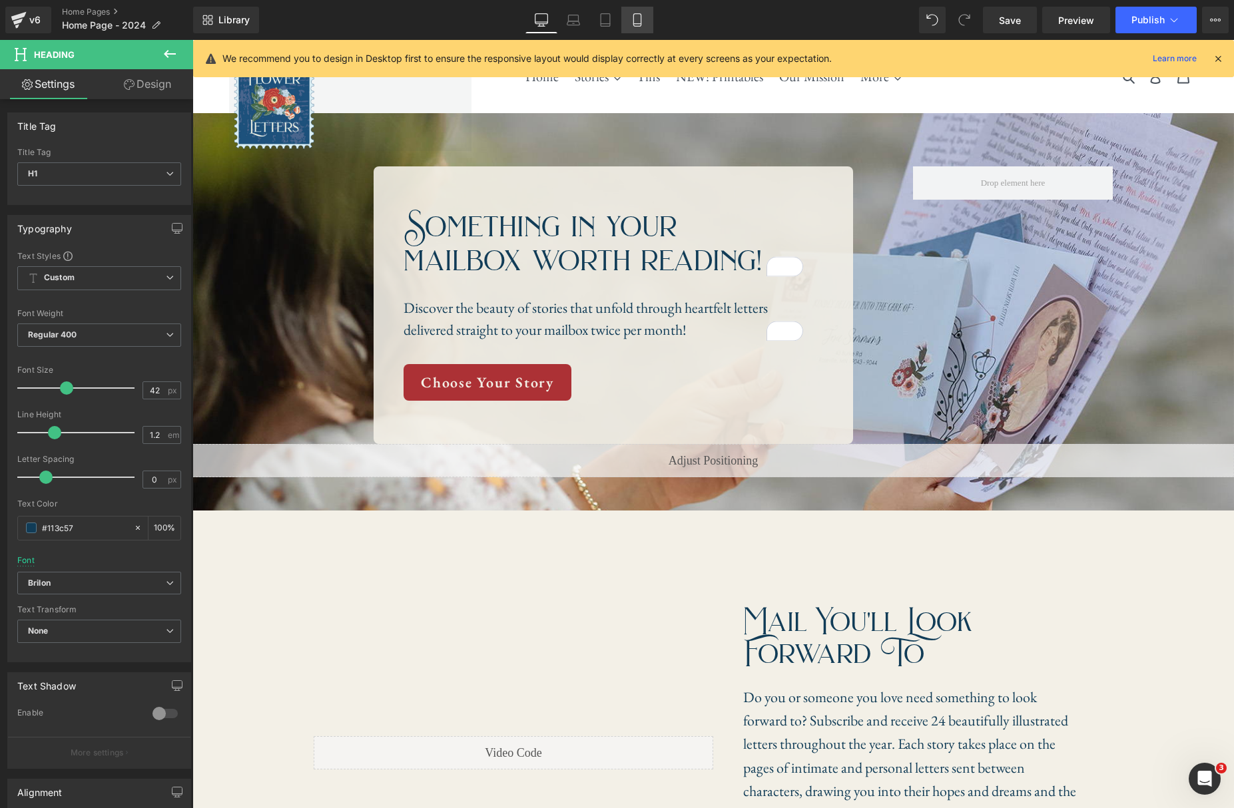
click at [629, 22] on link "Mobile" at bounding box center [637, 20] width 32 height 27
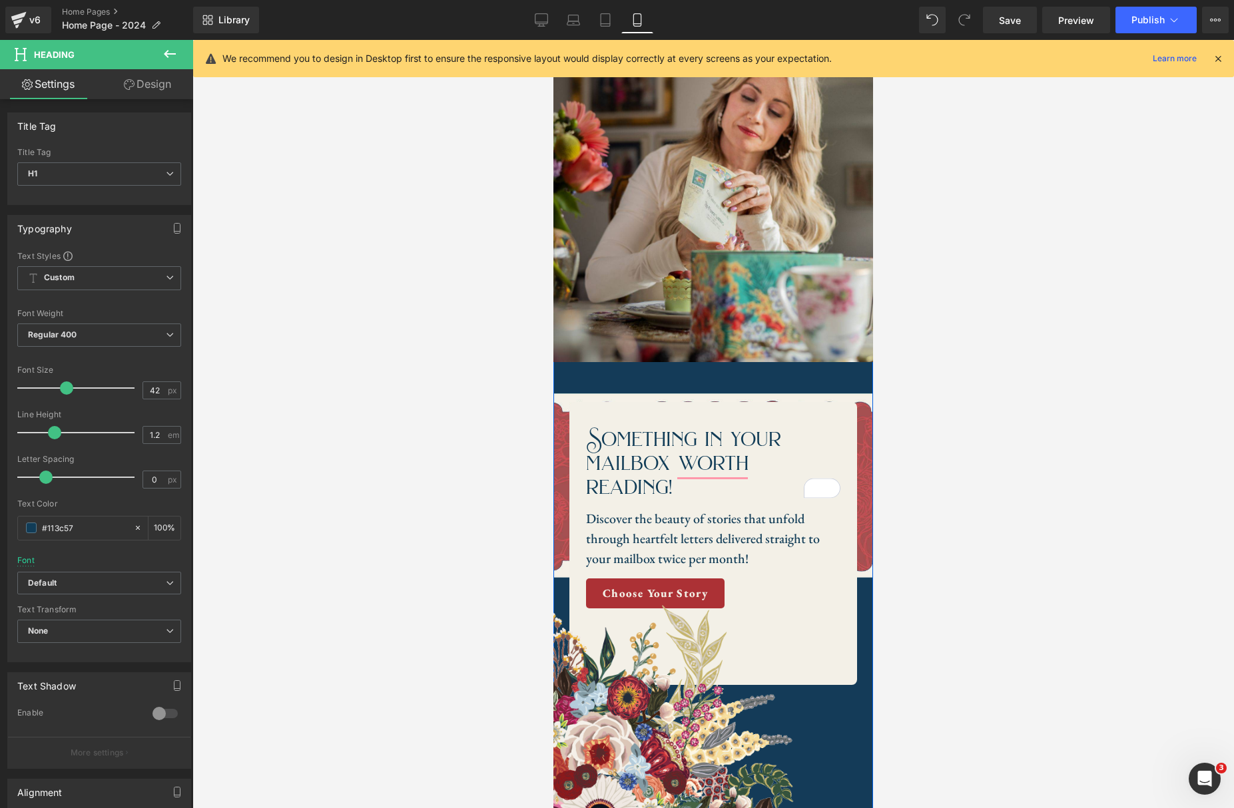
scroll to position [286, 0]
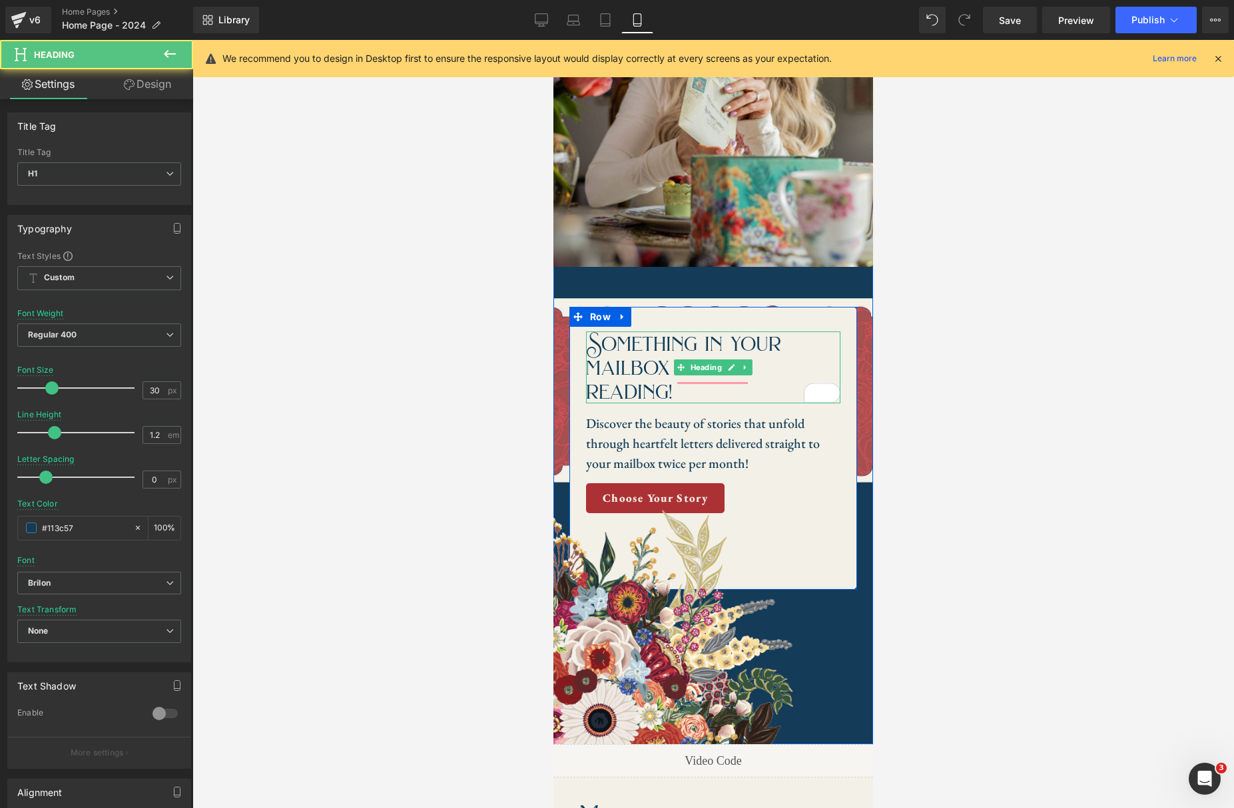
click at [688, 395] on h1 "Something in your mailbox worth reading!" at bounding box center [713, 368] width 254 height 72
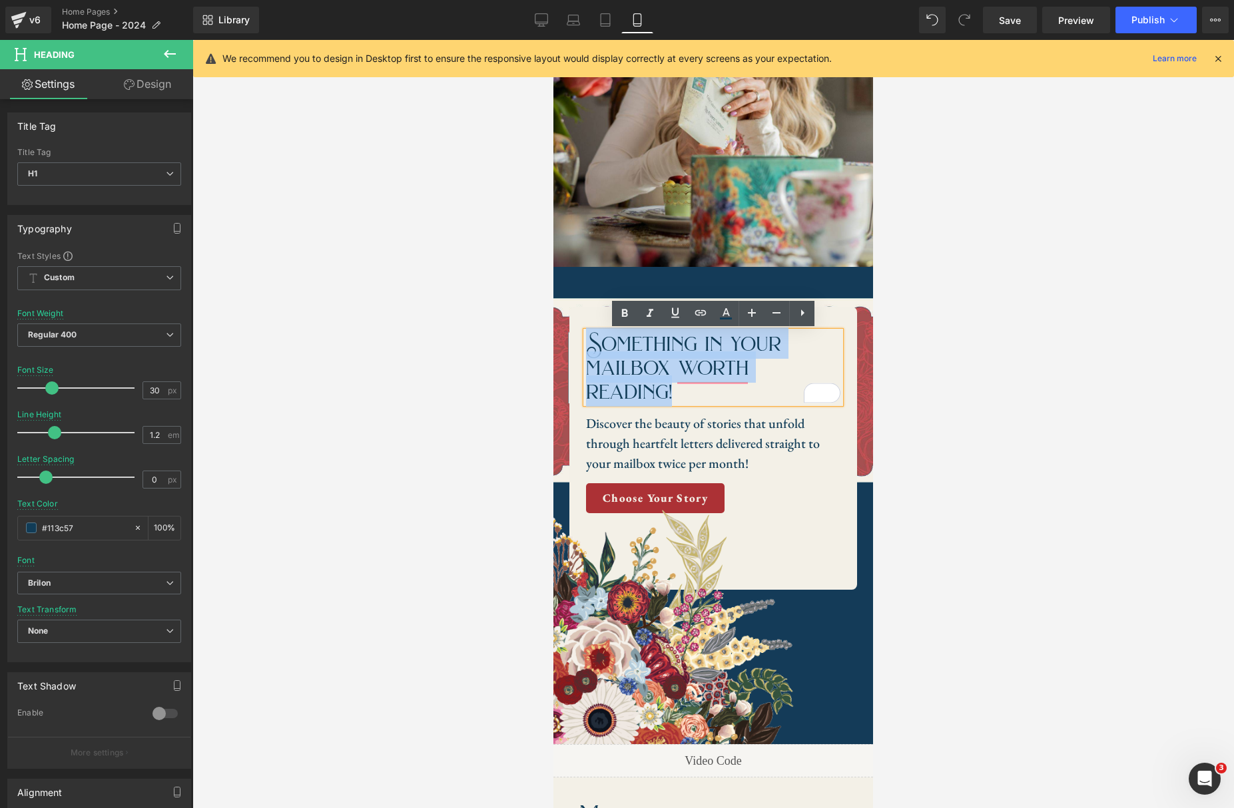
drag, startPoint x: 690, startPoint y: 393, endPoint x: 589, endPoint y: 344, distance: 111.7
click at [589, 344] on h1 "Something in your mailbox worth reading!" at bounding box center [713, 368] width 254 height 72
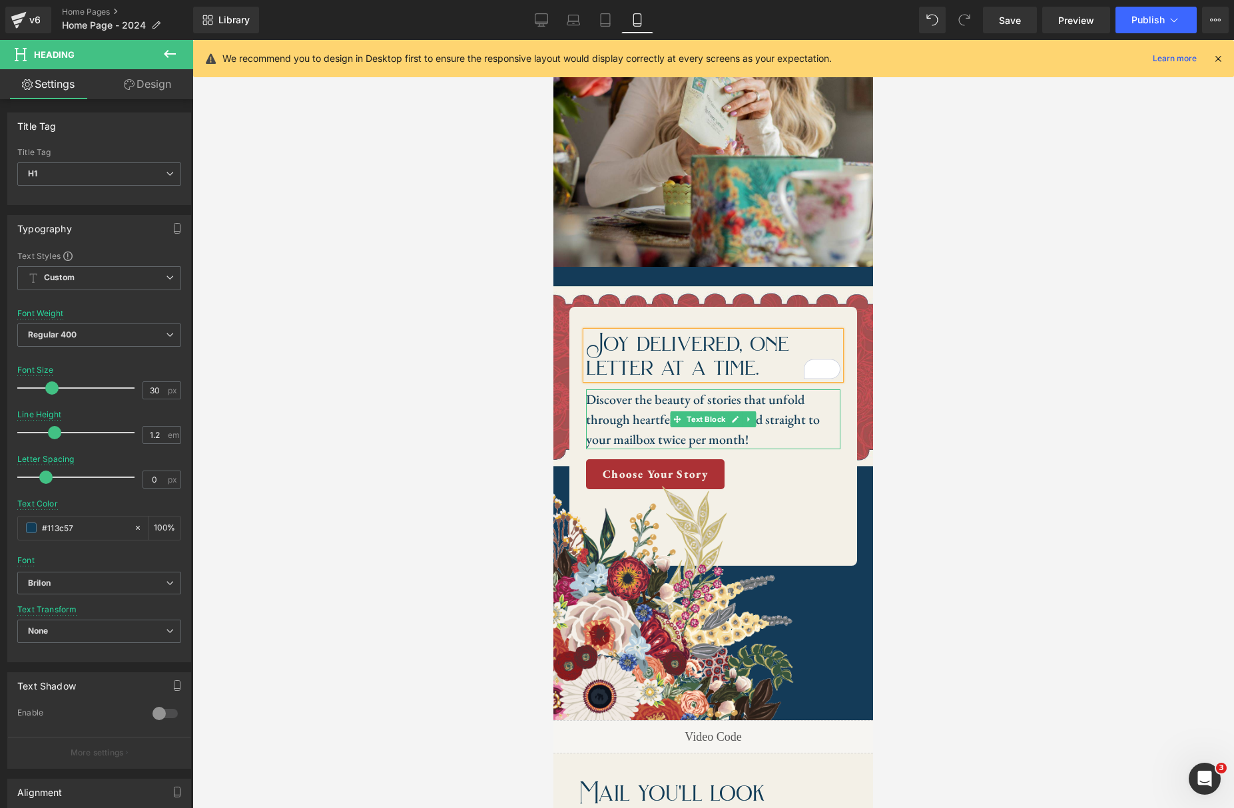
click at [806, 420] on p "Discover the beauty of stories that unfold through heartfelt letters delivered …" at bounding box center [713, 419] width 254 height 60
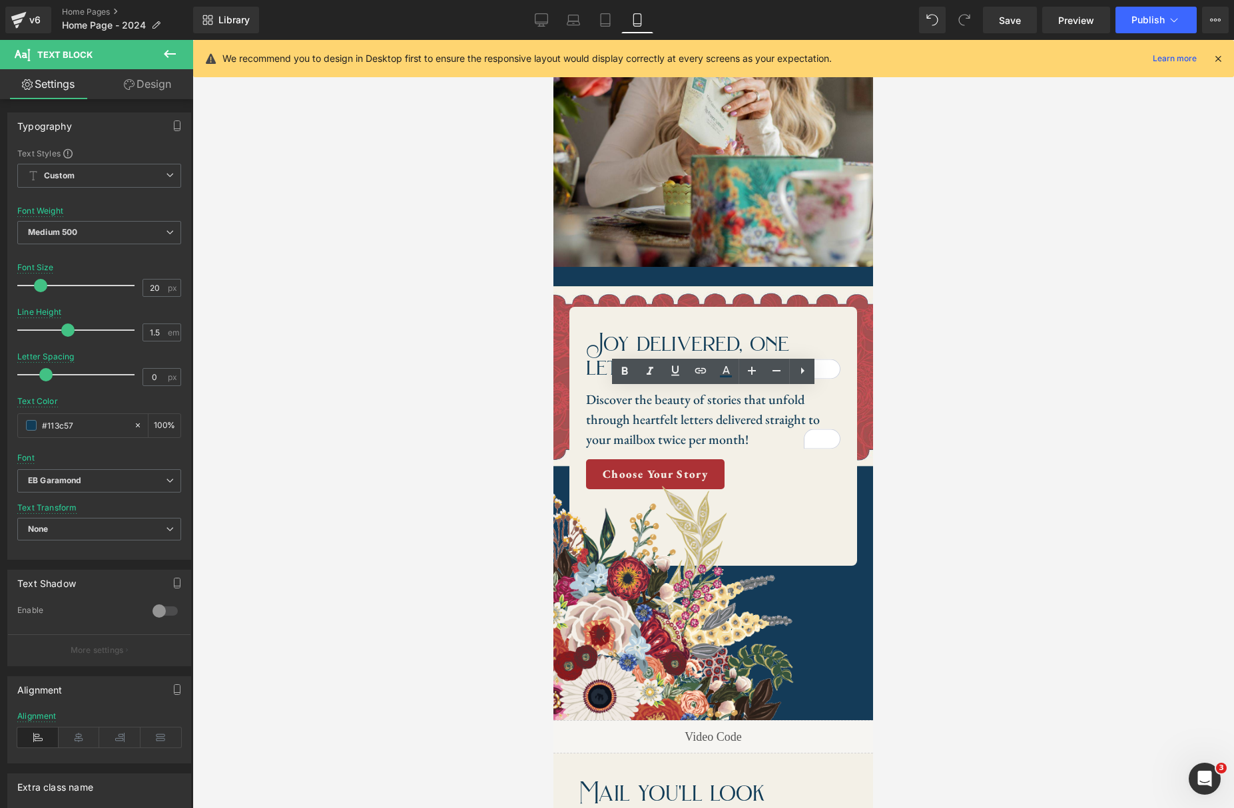
click at [1056, 443] on div at bounding box center [712, 424] width 1041 height 768
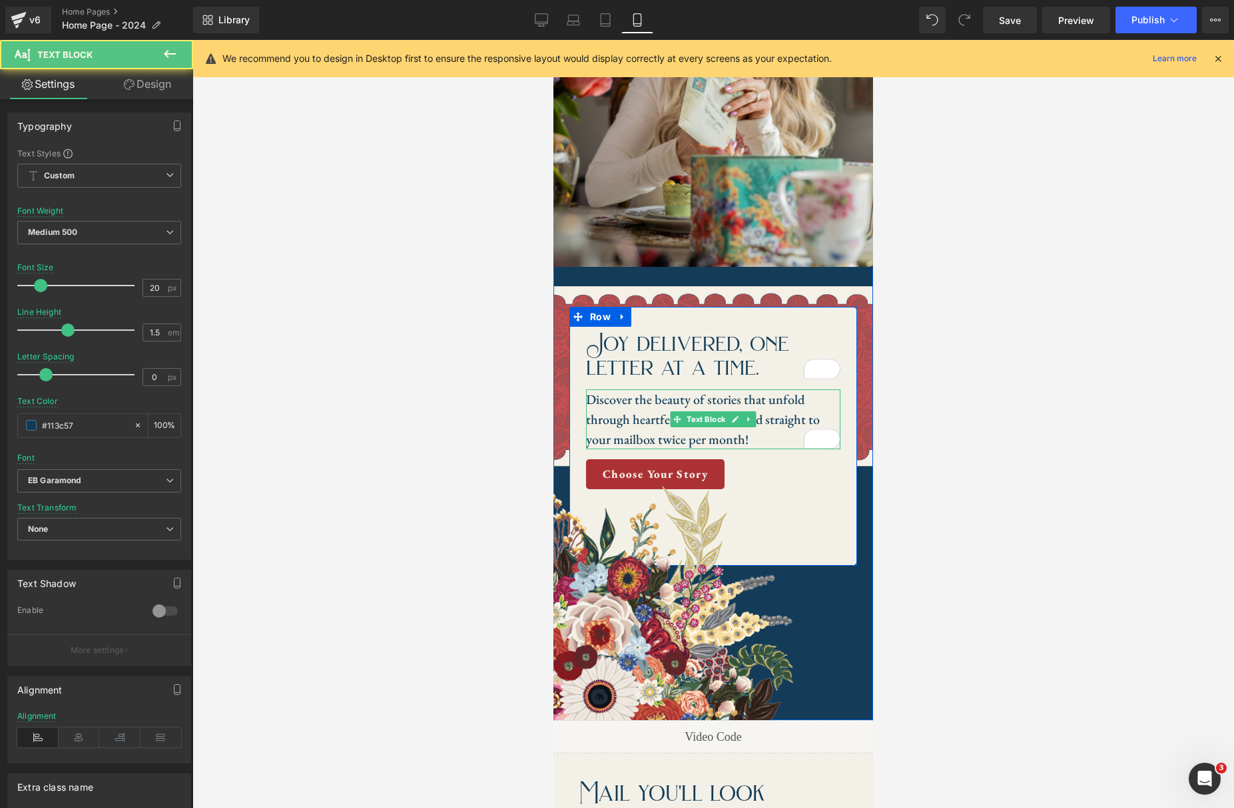
click at [669, 403] on p "Discover the beauty of stories that unfold through heartfelt letters delivered …" at bounding box center [713, 419] width 254 height 60
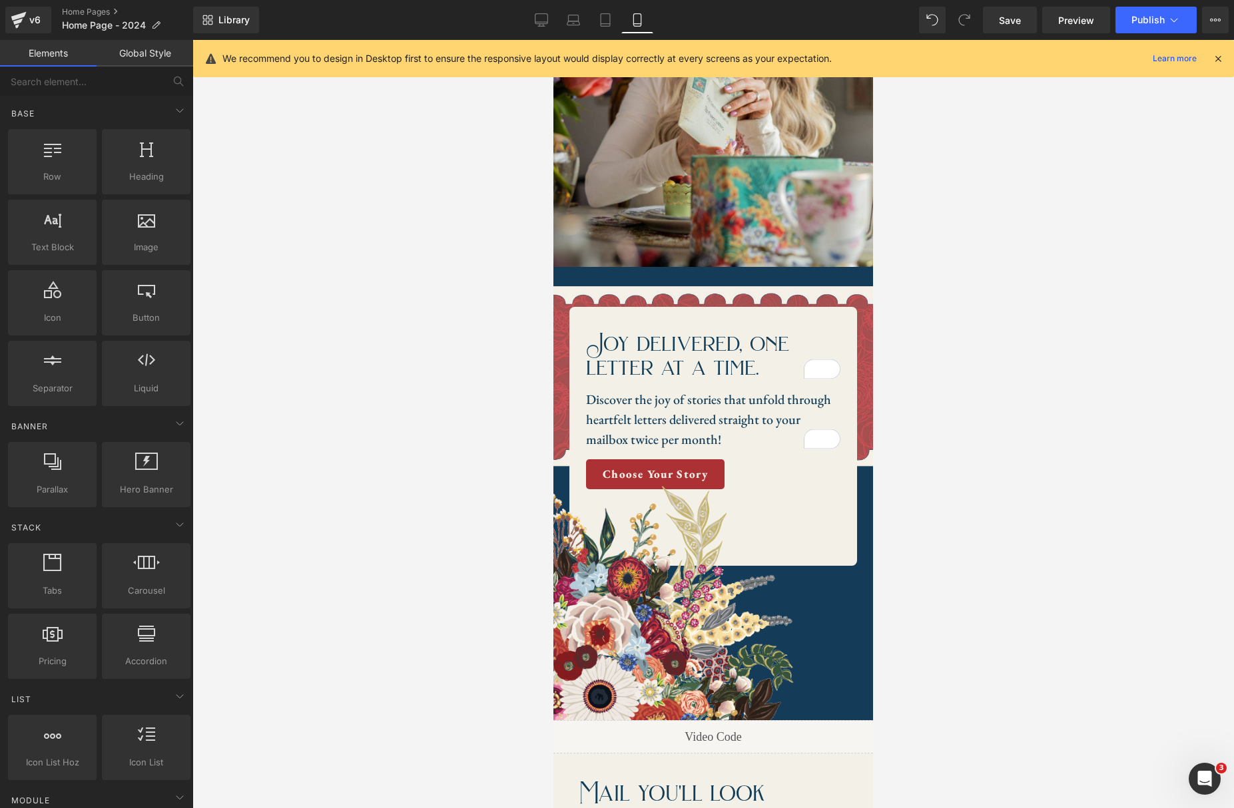
click at [970, 415] on div at bounding box center [712, 424] width 1041 height 768
click at [537, 18] on icon at bounding box center [541, 19] width 13 height 13
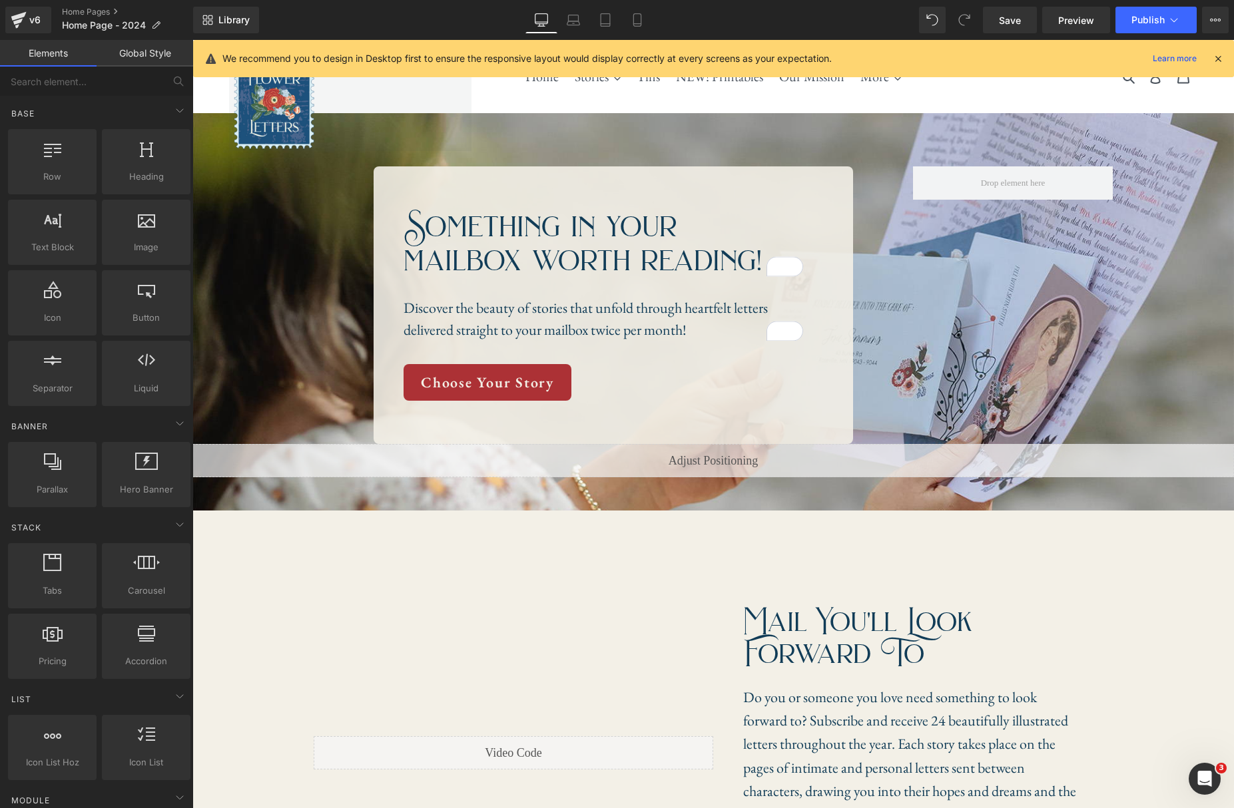
scroll to position [3, 0]
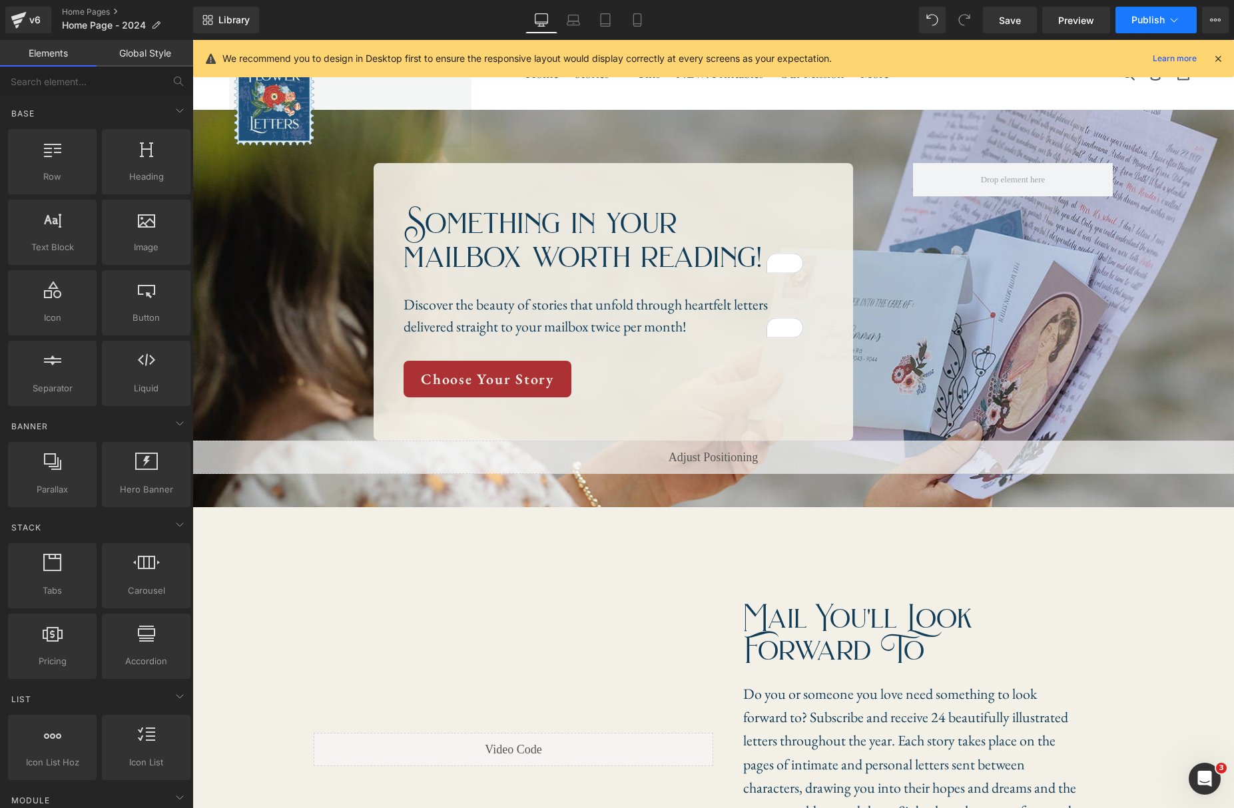
click at [1157, 18] on span "Publish" at bounding box center [1147, 20] width 33 height 11
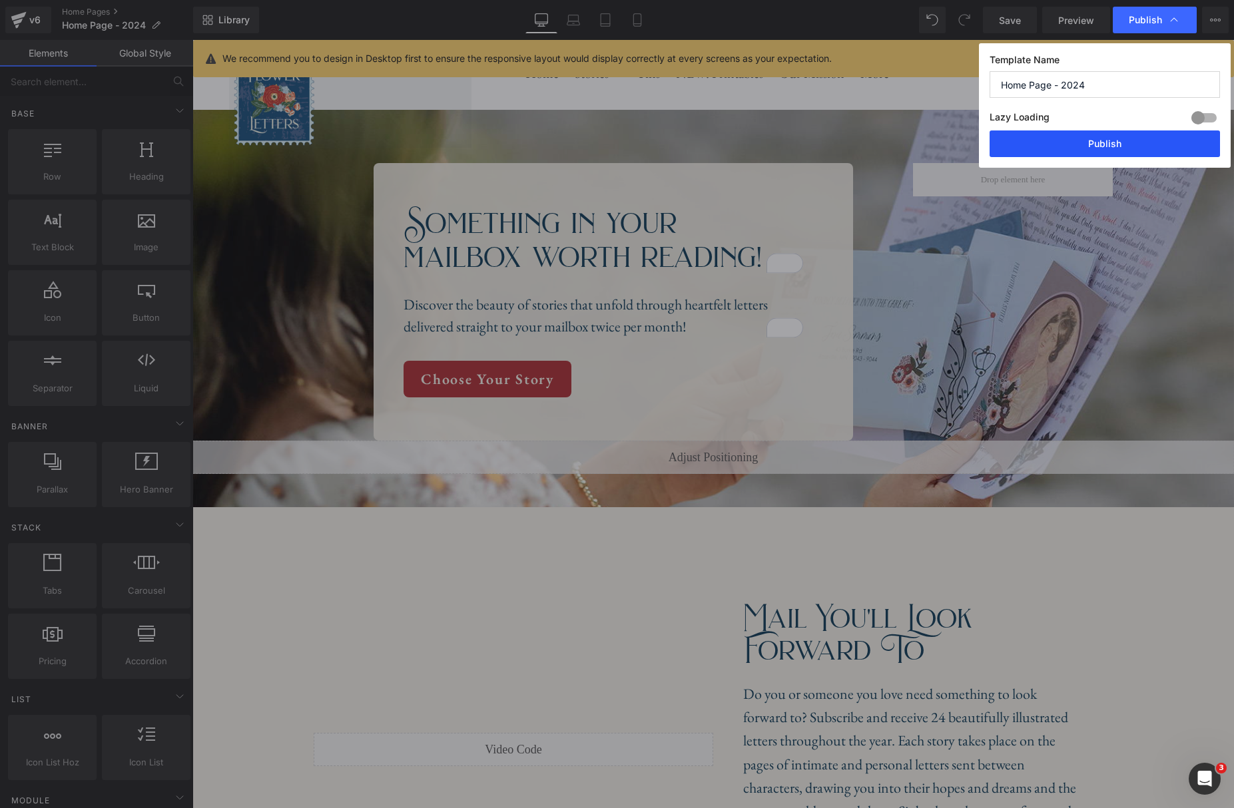
click at [1113, 148] on button "Publish" at bounding box center [1104, 143] width 230 height 27
